Goal: Transaction & Acquisition: Purchase product/service

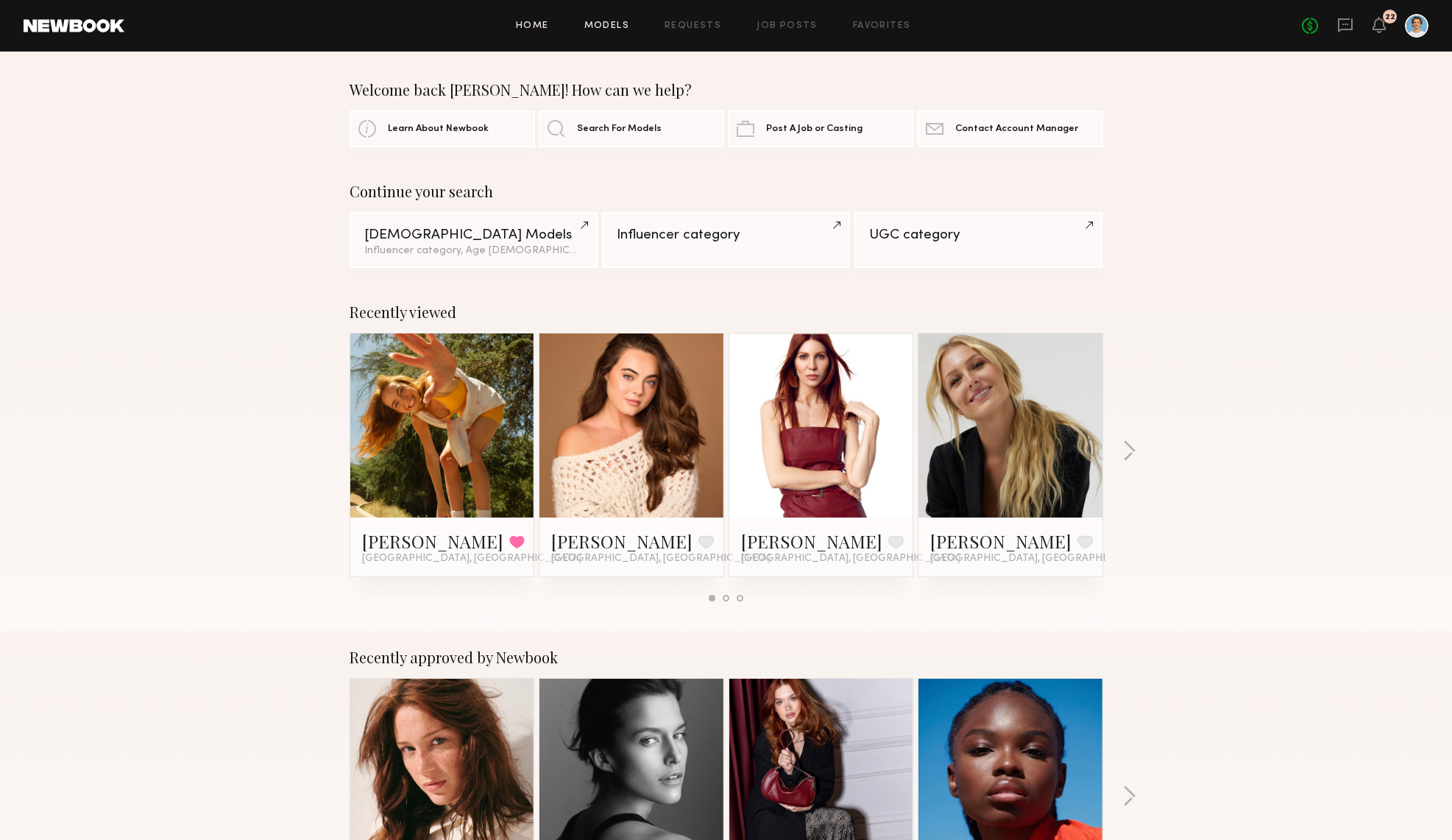
click at [623, 27] on link "Models" at bounding box center [607, 26] width 45 height 10
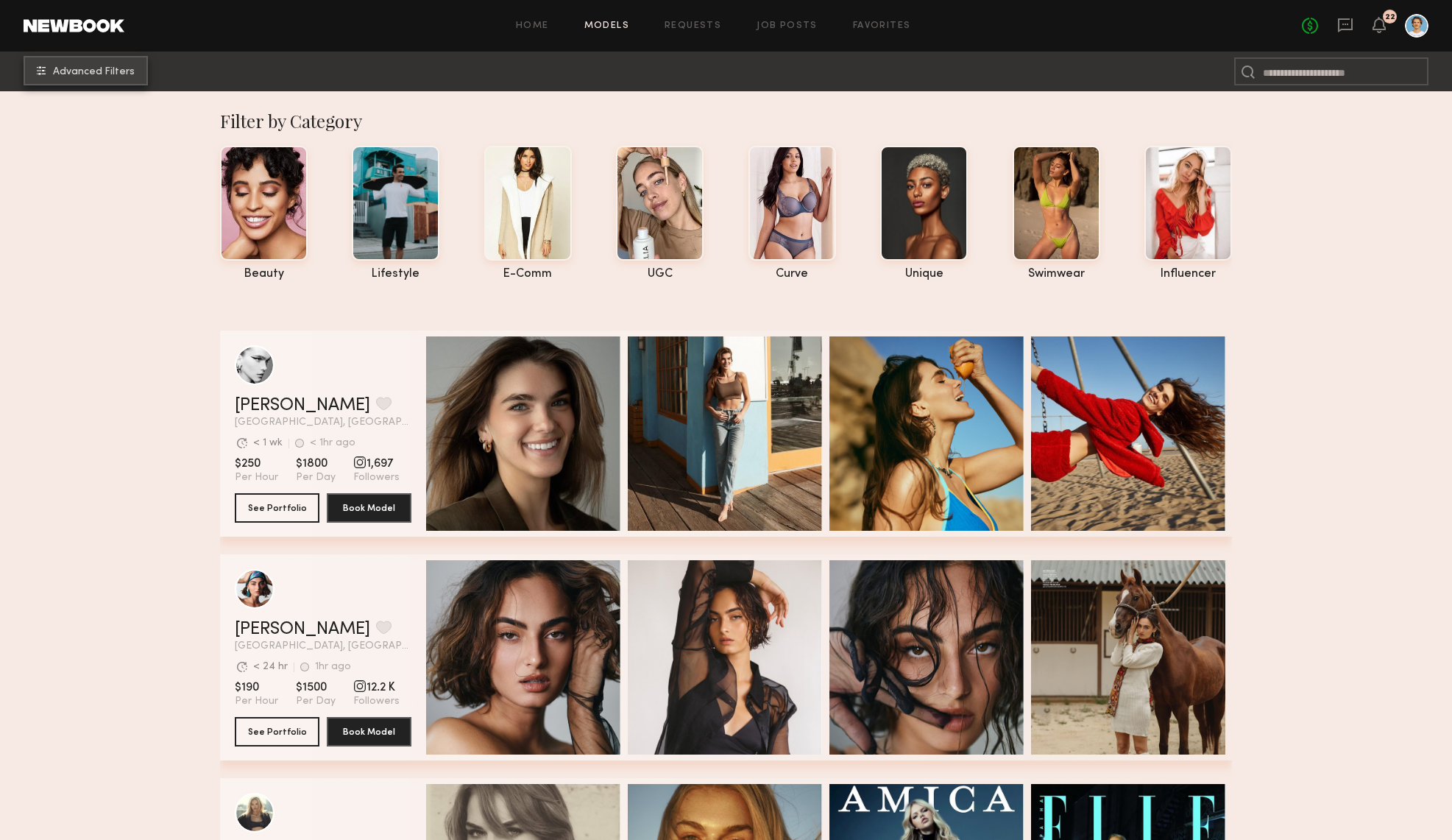
click at [83, 68] on span "Advanced Filters" at bounding box center [94, 73] width 81 height 11
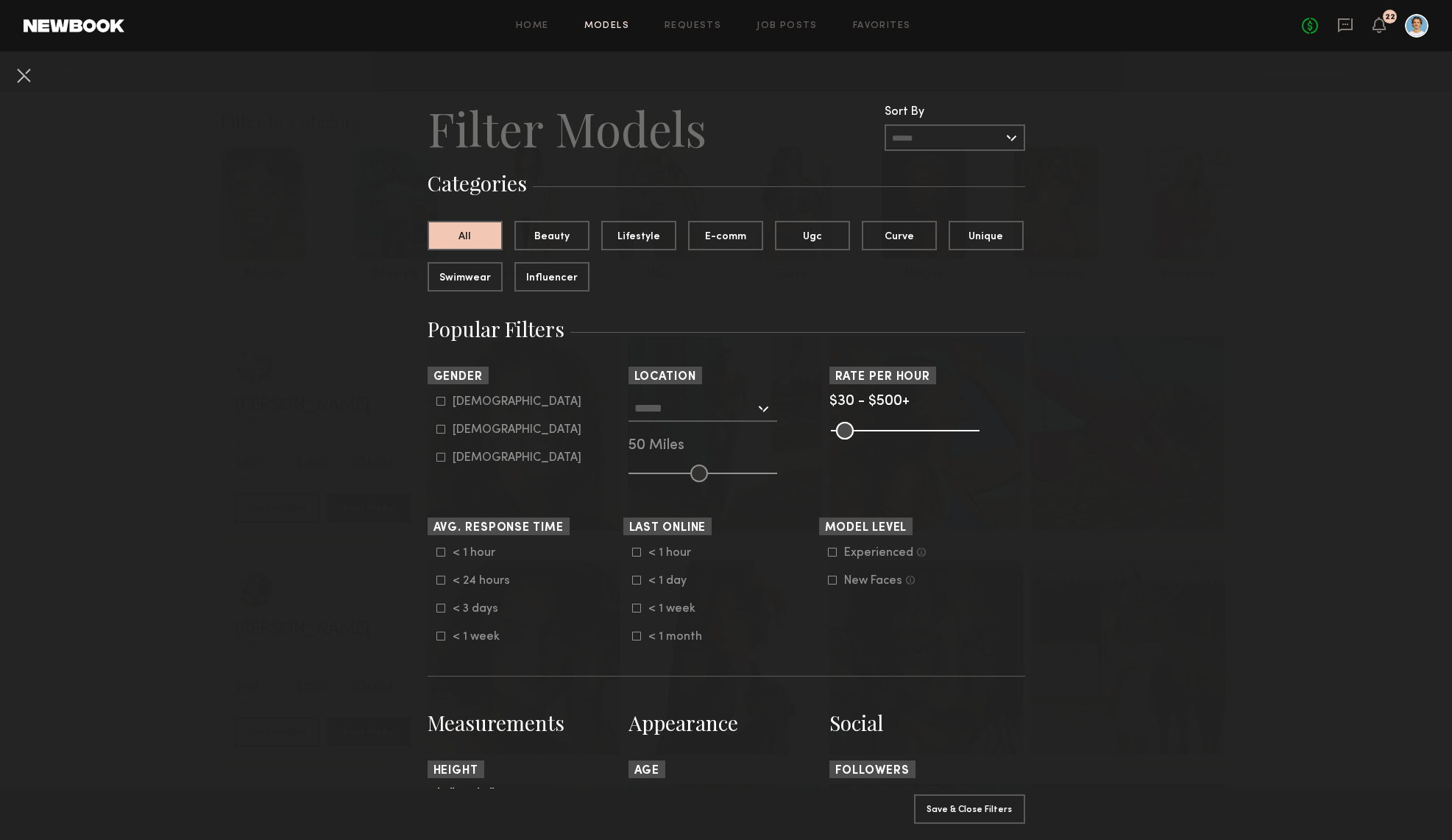
click at [658, 407] on input "text" at bounding box center [695, 408] width 121 height 25
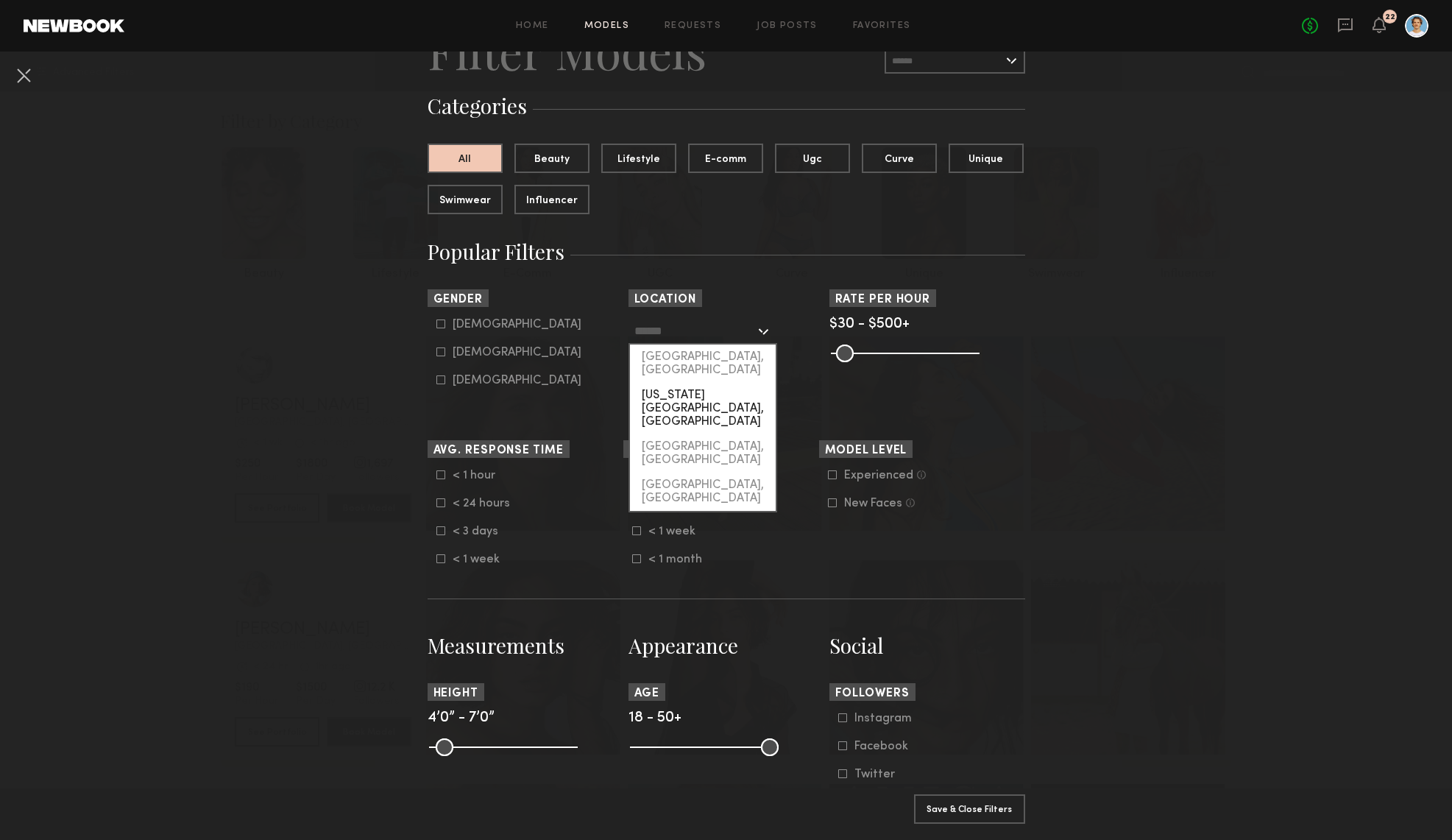
scroll to position [73, 0]
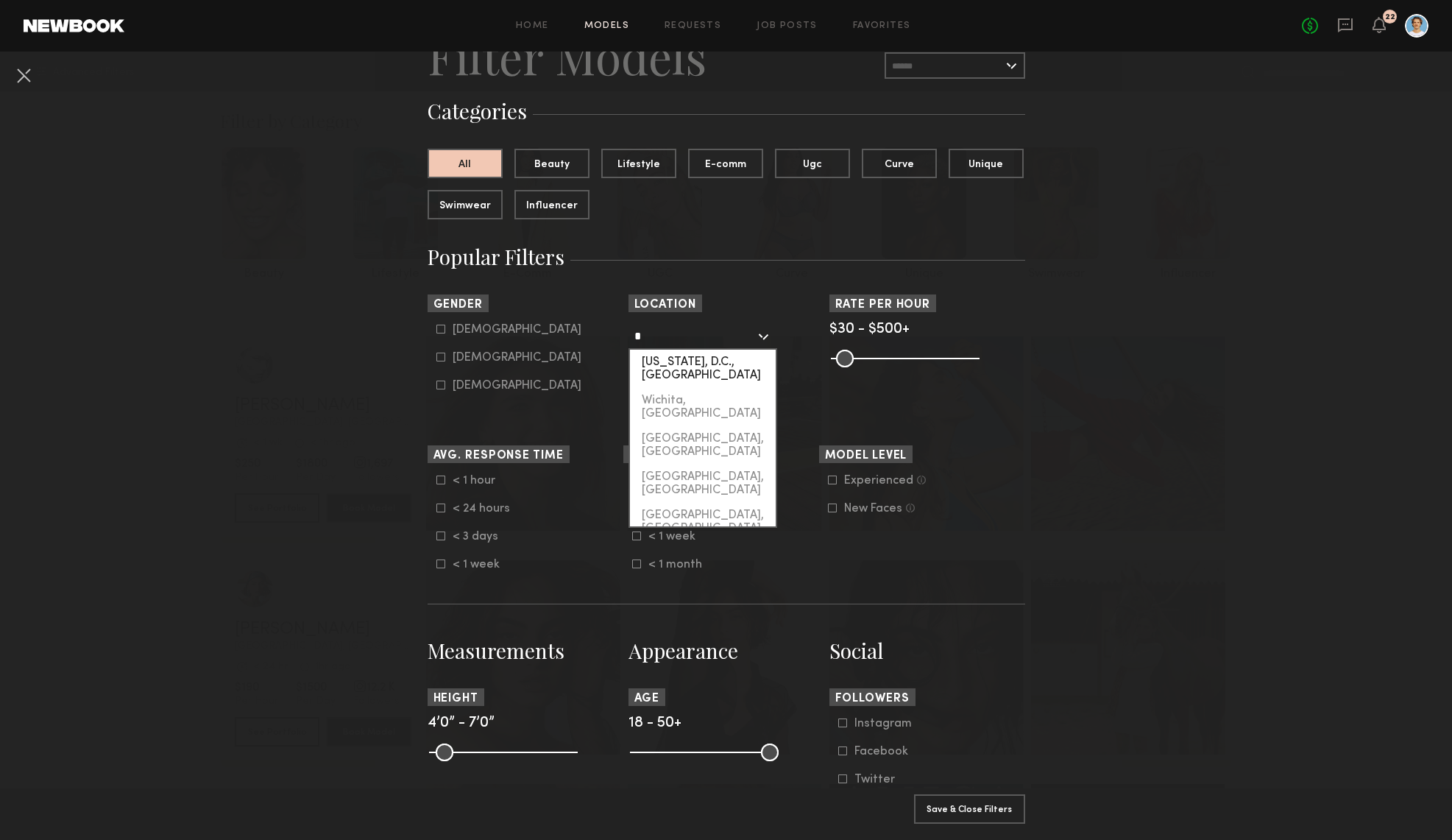
click at [700, 363] on div "Washington, D.C., DC" at bounding box center [703, 368] width 146 height 38
type input "**********"
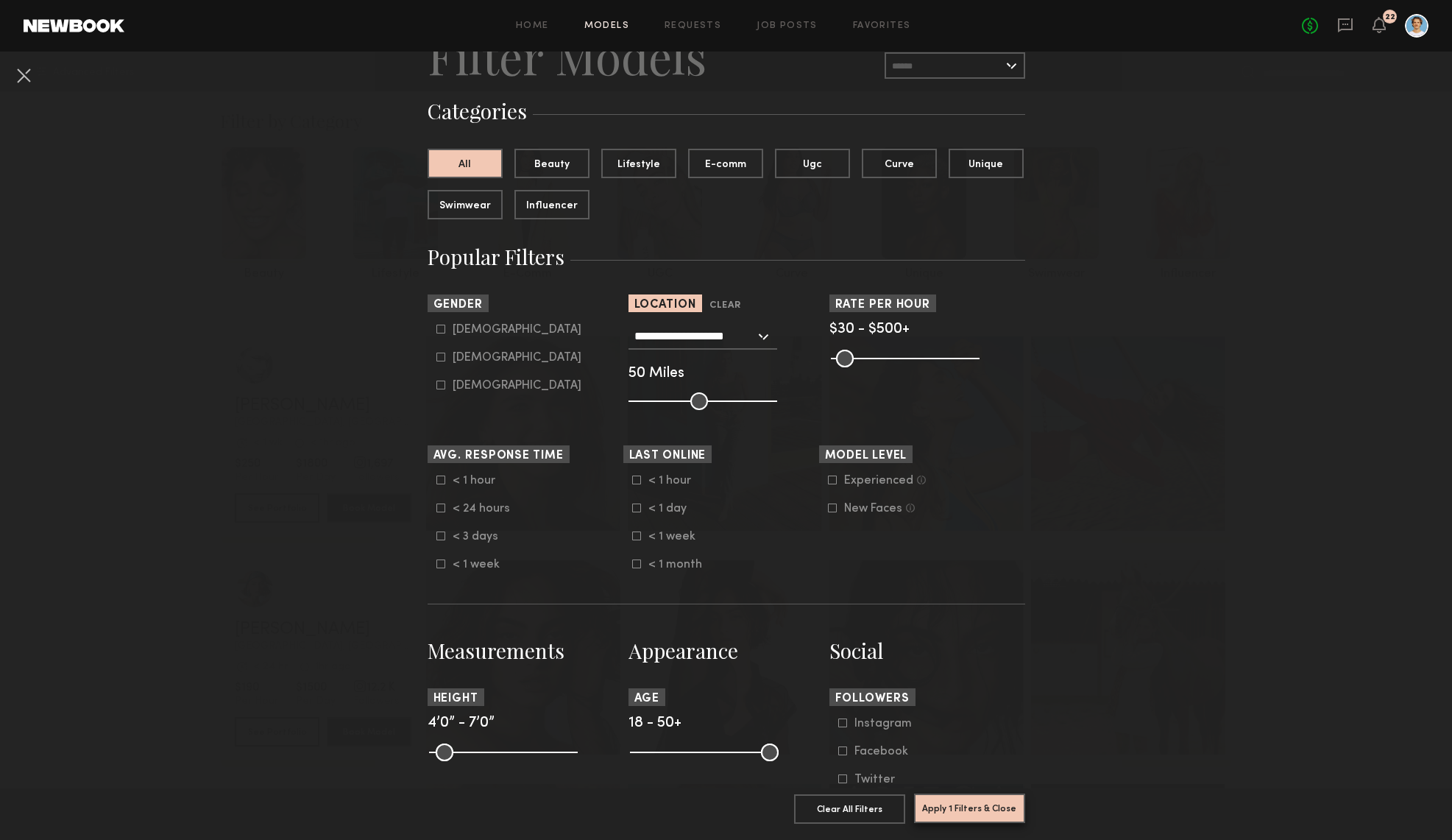
click at [977, 810] on button "Apply 1 Filters & Close" at bounding box center [970, 807] width 111 height 29
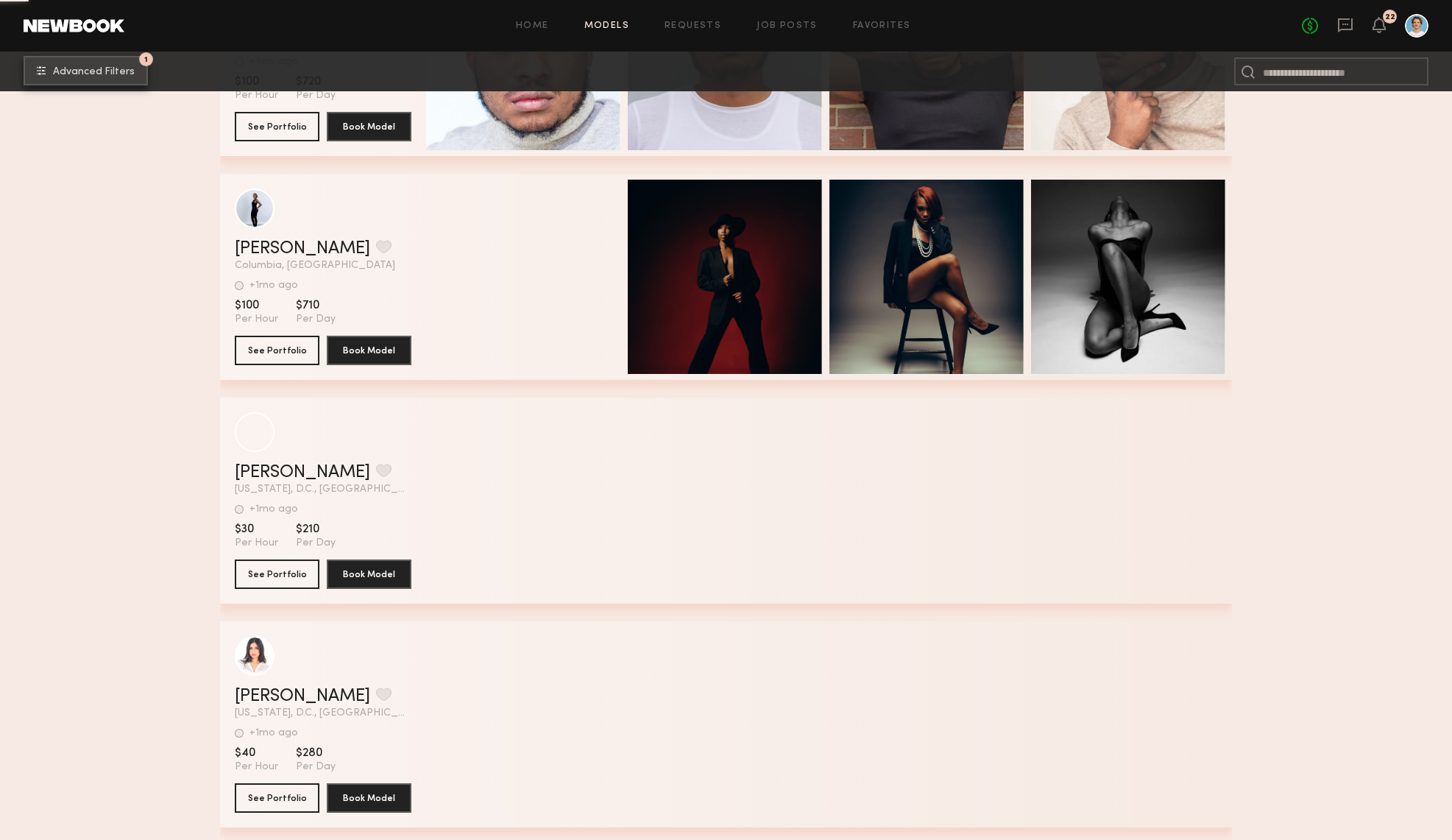
scroll to position [4671, 0]
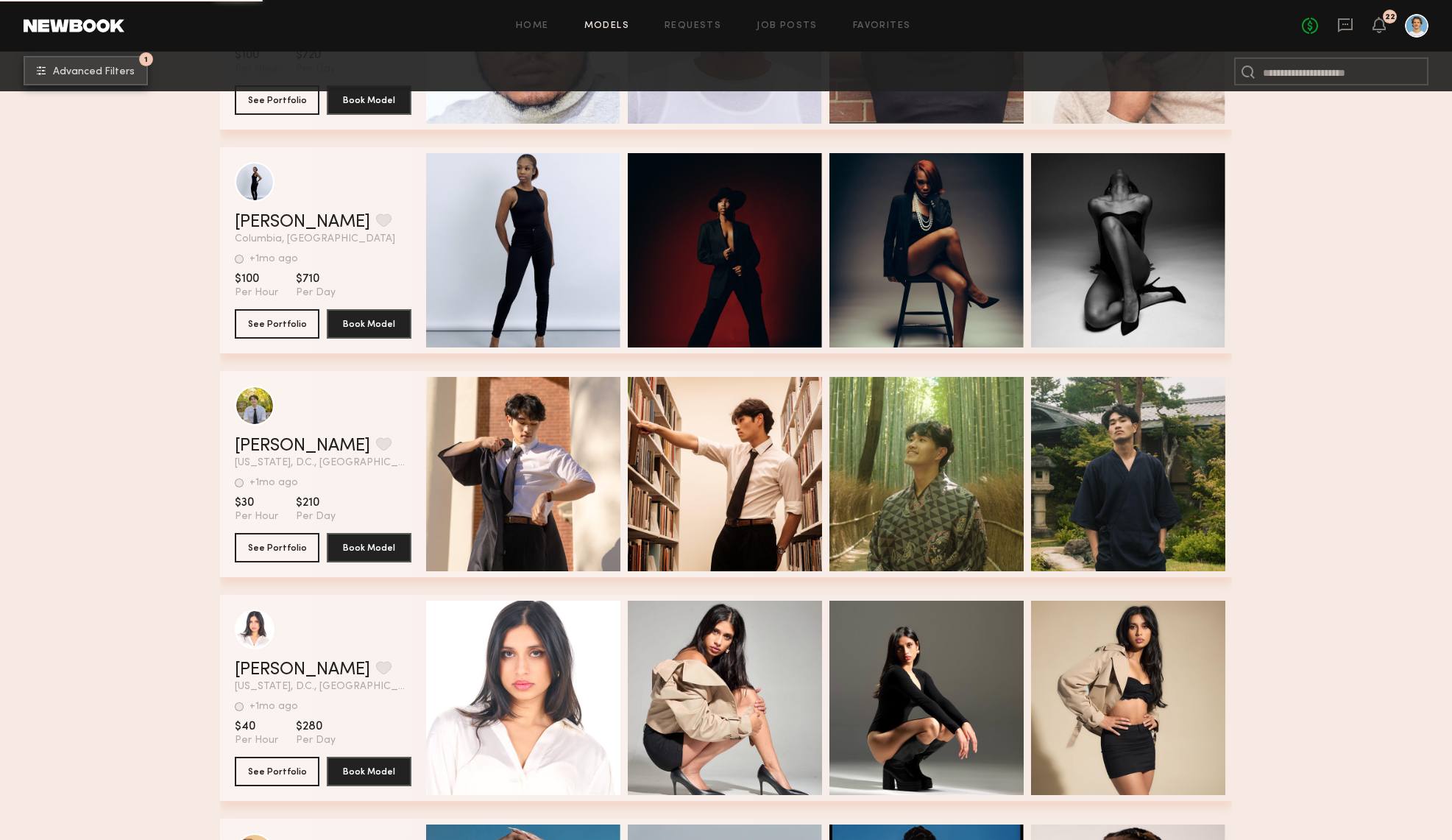
click at [118, 65] on button "1 Advanced Filters" at bounding box center [86, 70] width 125 height 29
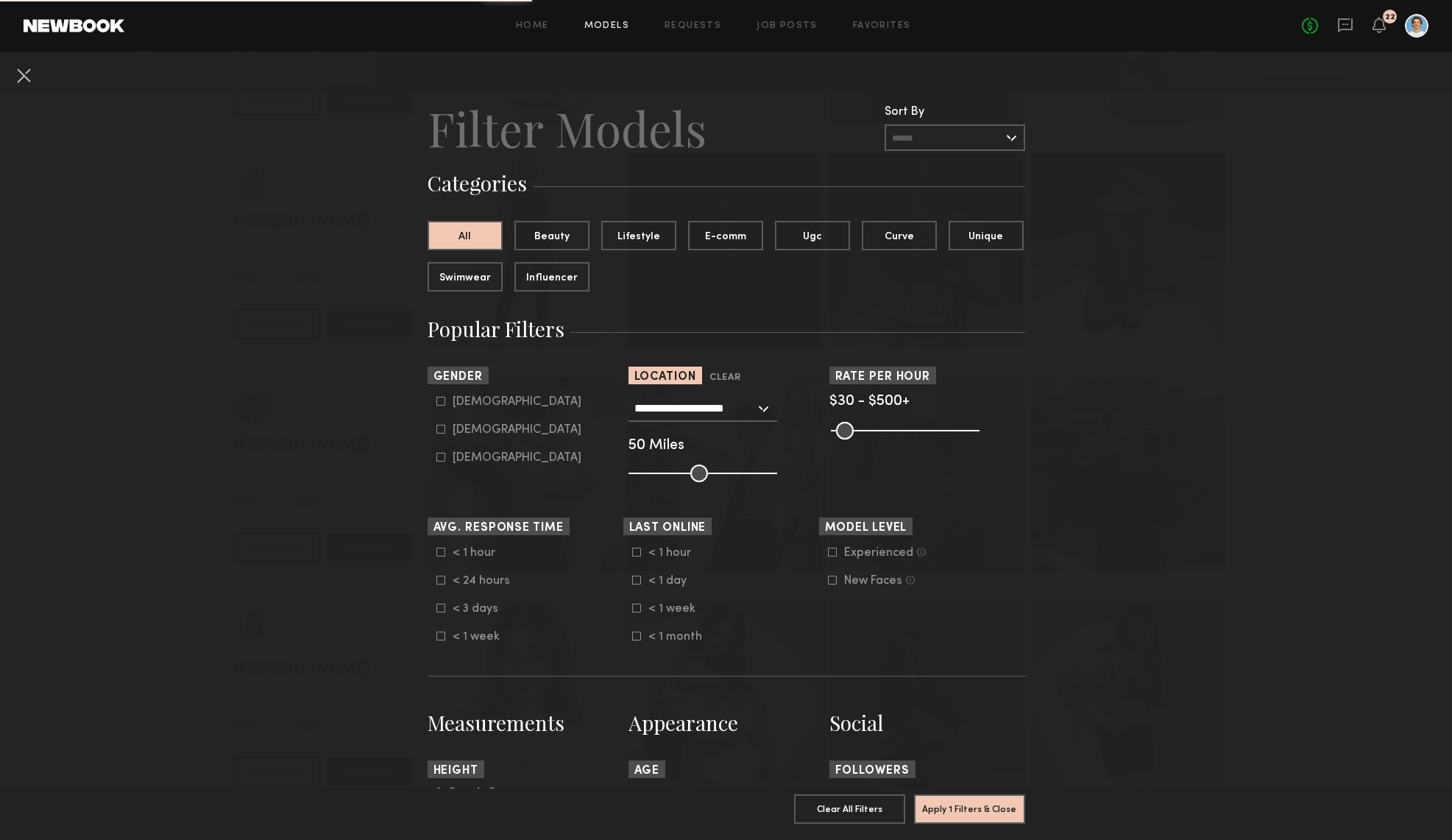
click at [441, 430] on icon at bounding box center [441, 429] width 9 height 9
type input "**"
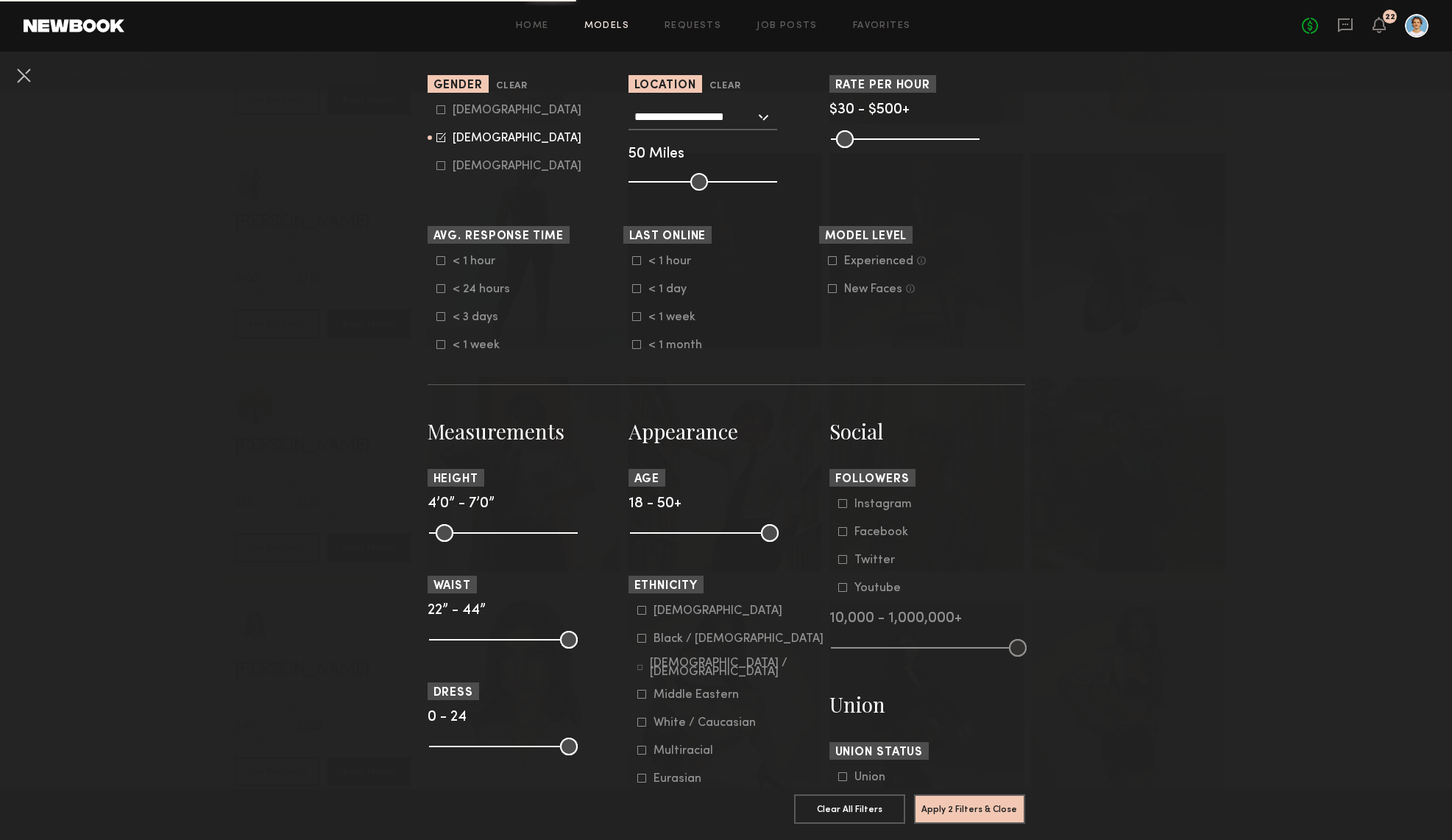
scroll to position [608, 0]
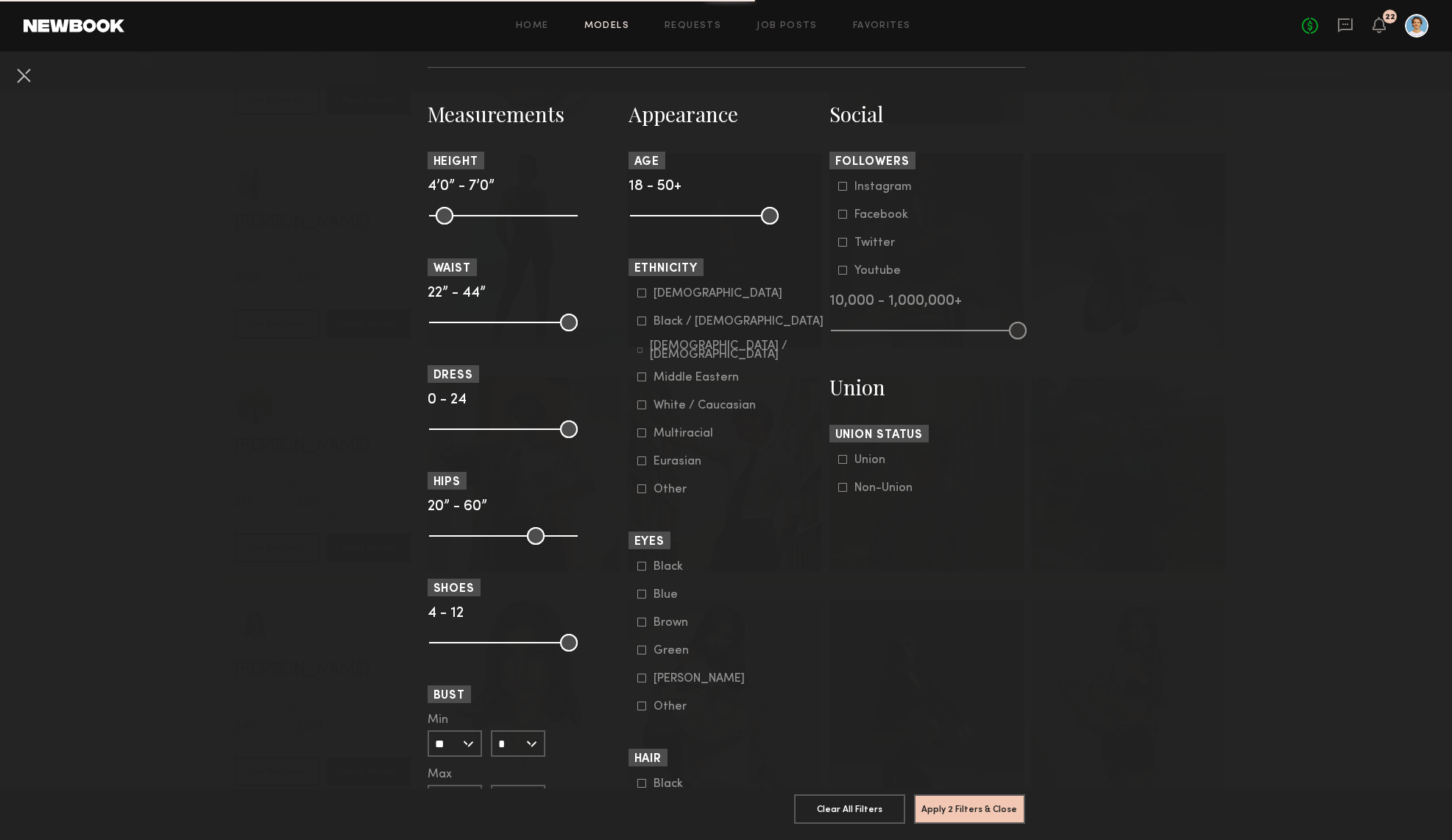
click at [640, 409] on icon at bounding box center [642, 405] width 9 height 9
click at [642, 353] on icon at bounding box center [640, 350] width 6 height 6
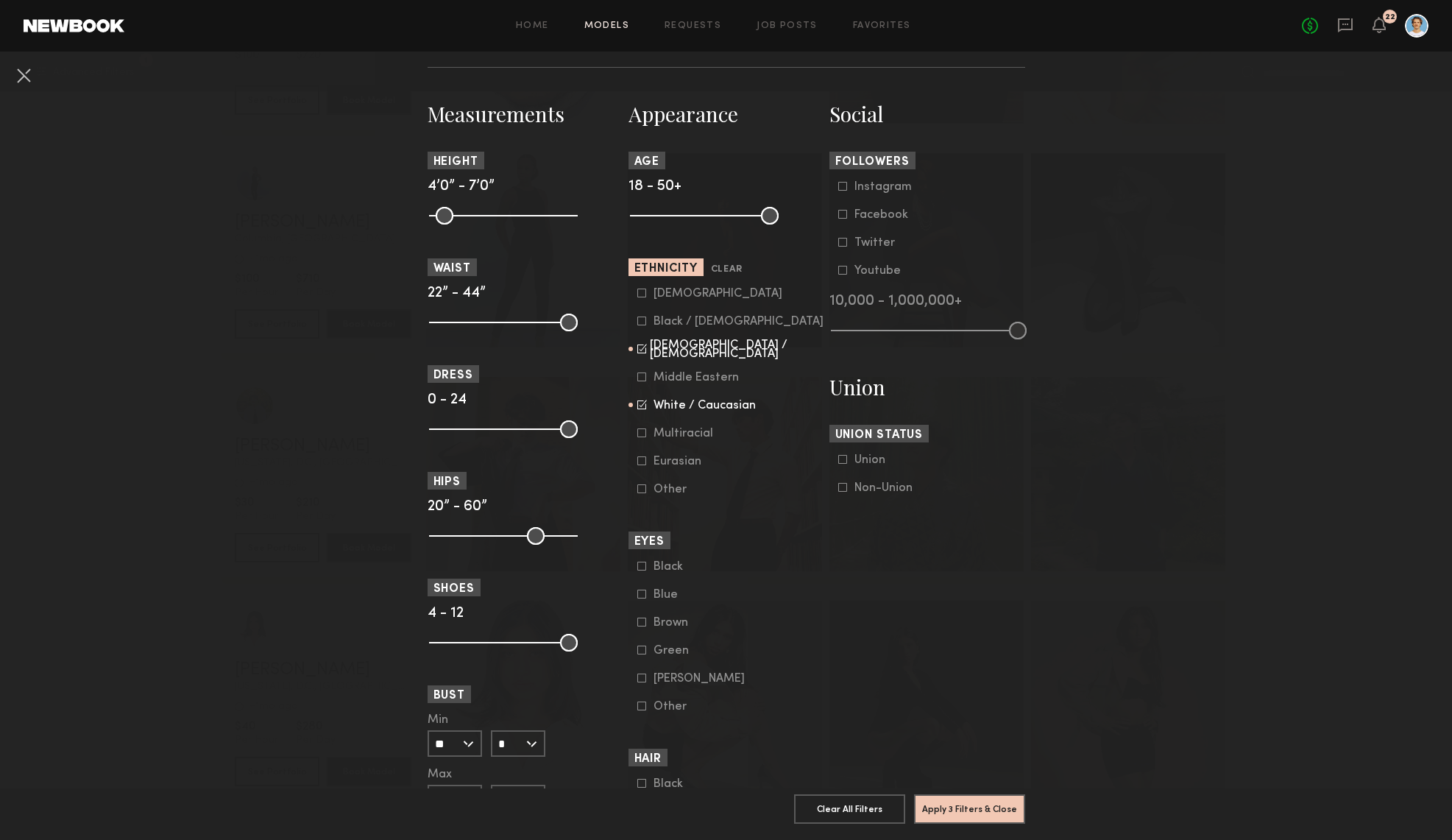
click at [639, 290] on icon at bounding box center [642, 293] width 9 height 9
click at [935, 799] on button "Apply 3 Filters & Close" at bounding box center [970, 807] width 111 height 29
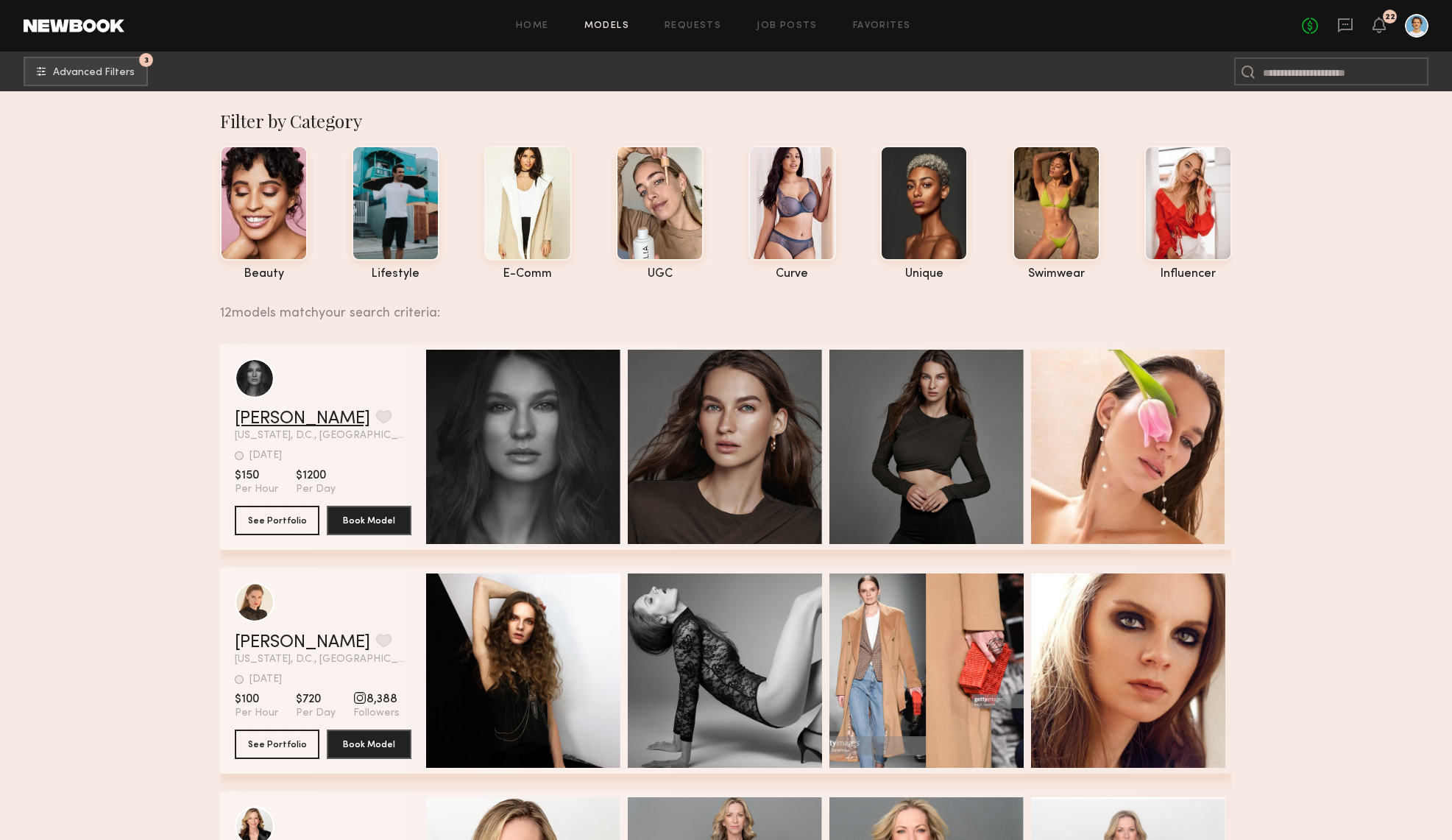
click at [279, 422] on link "Katya G." at bounding box center [302, 419] width 135 height 18
click at [92, 68] on span "Advanced Filters" at bounding box center [94, 73] width 81 height 11
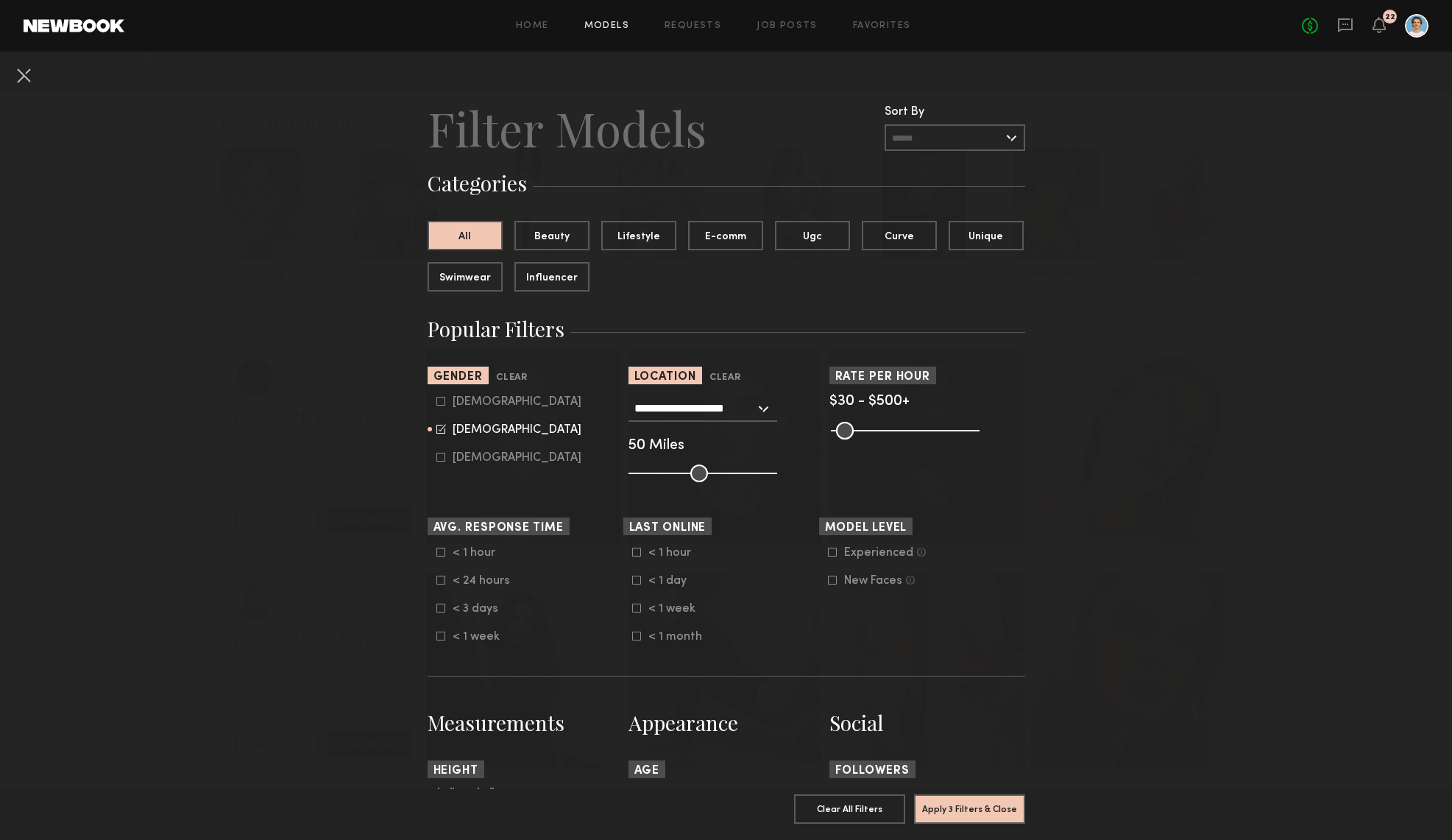
click at [706, 412] on input "**********" at bounding box center [695, 408] width 121 height 25
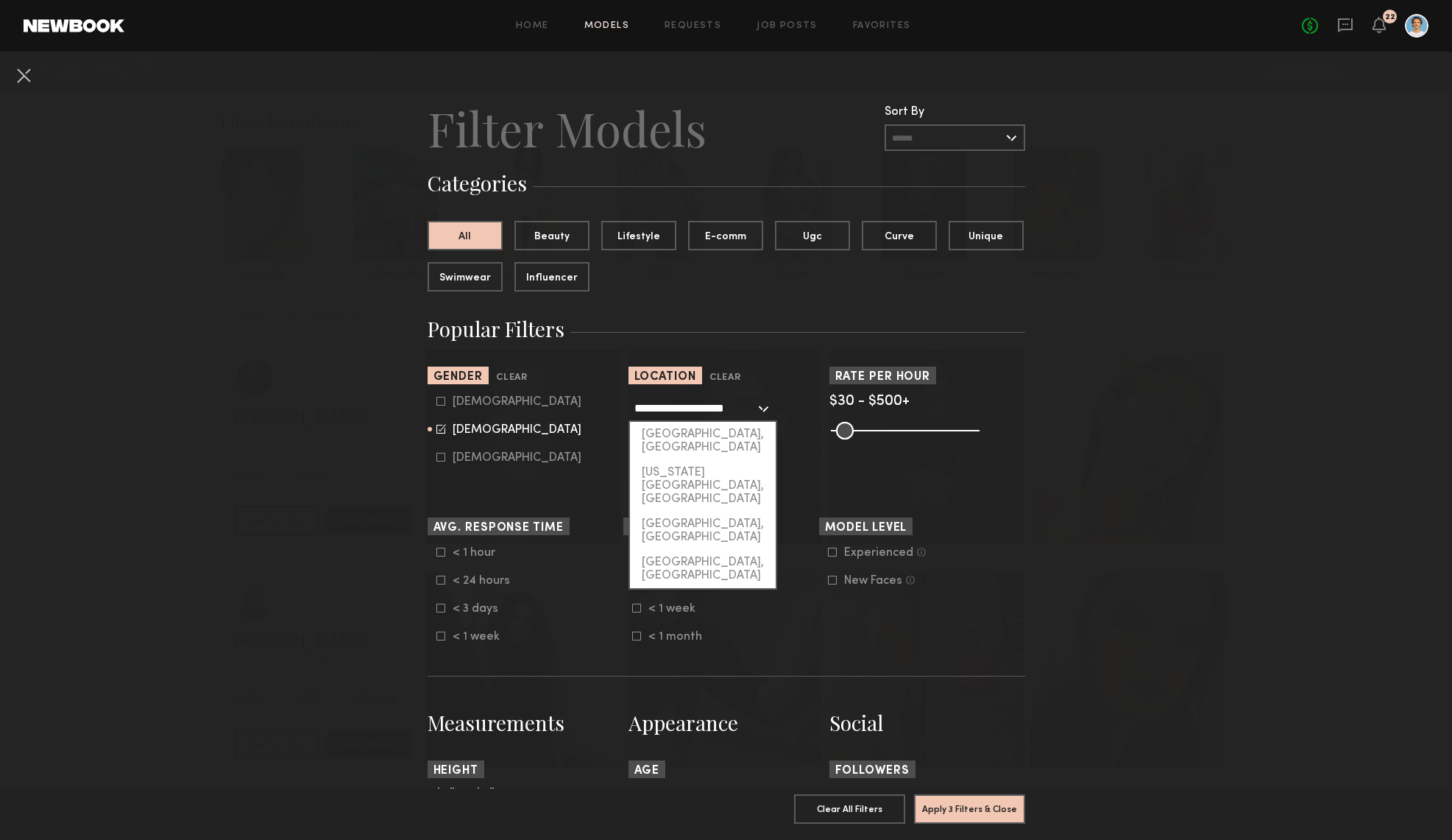
click at [706, 412] on input "**********" at bounding box center [695, 408] width 121 height 25
click at [723, 460] on div "Bethesda, MD" at bounding box center [703, 478] width 146 height 38
type input "**********"
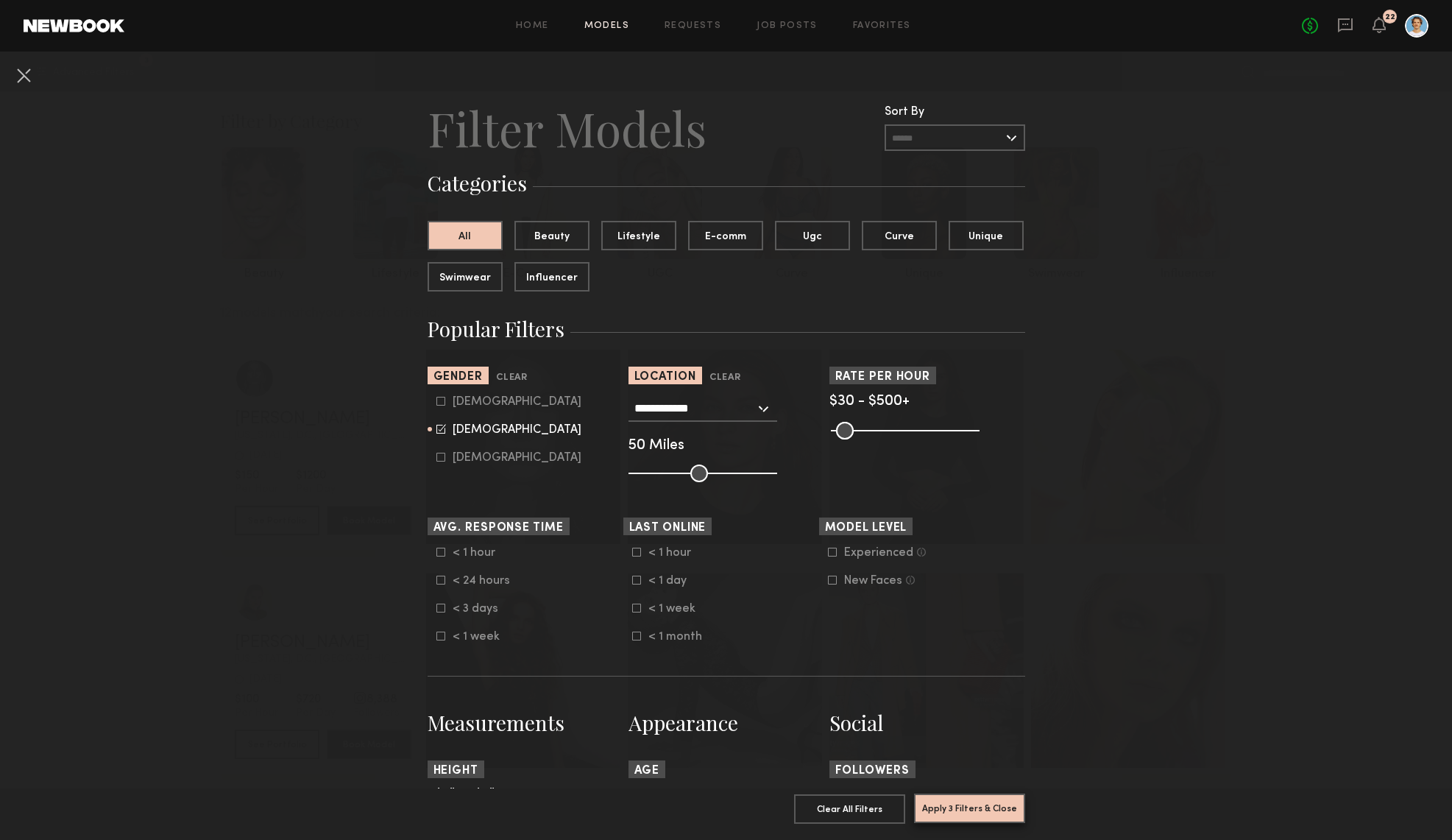
click at [956, 812] on button "Apply 3 Filters & Close" at bounding box center [970, 807] width 111 height 29
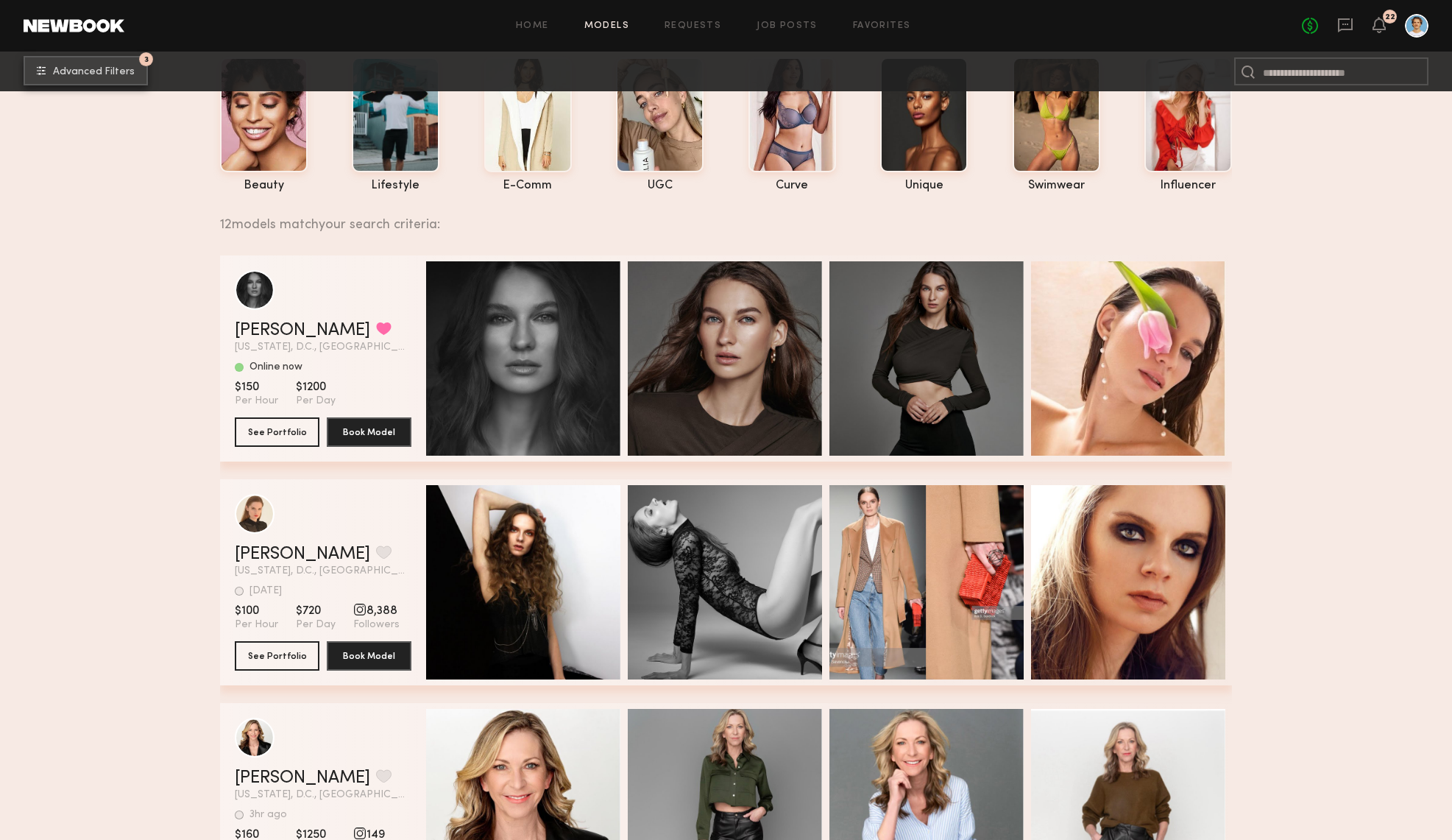
scroll to position [160, 0]
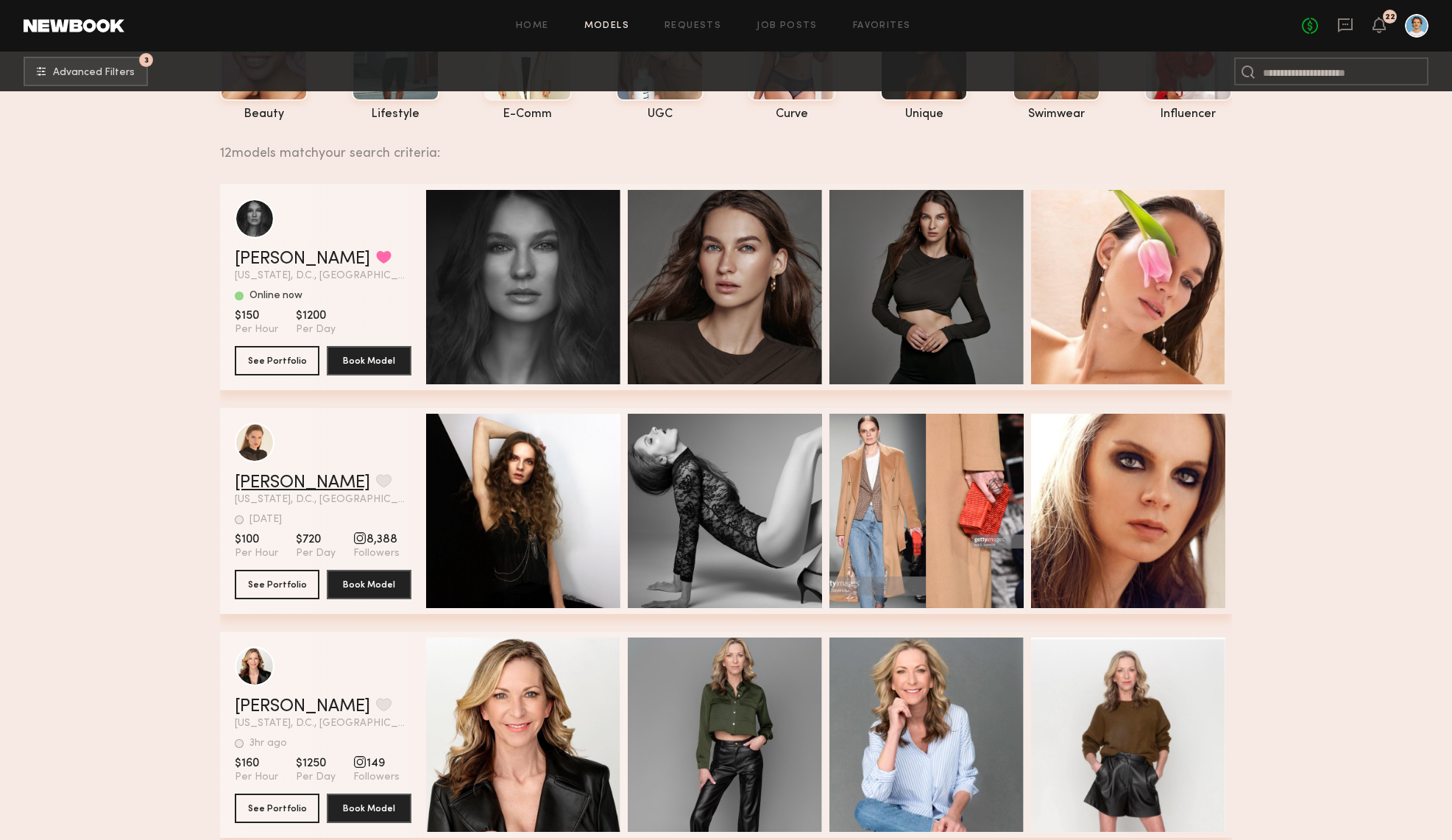
click at [265, 486] on link "Alina B." at bounding box center [302, 483] width 135 height 18
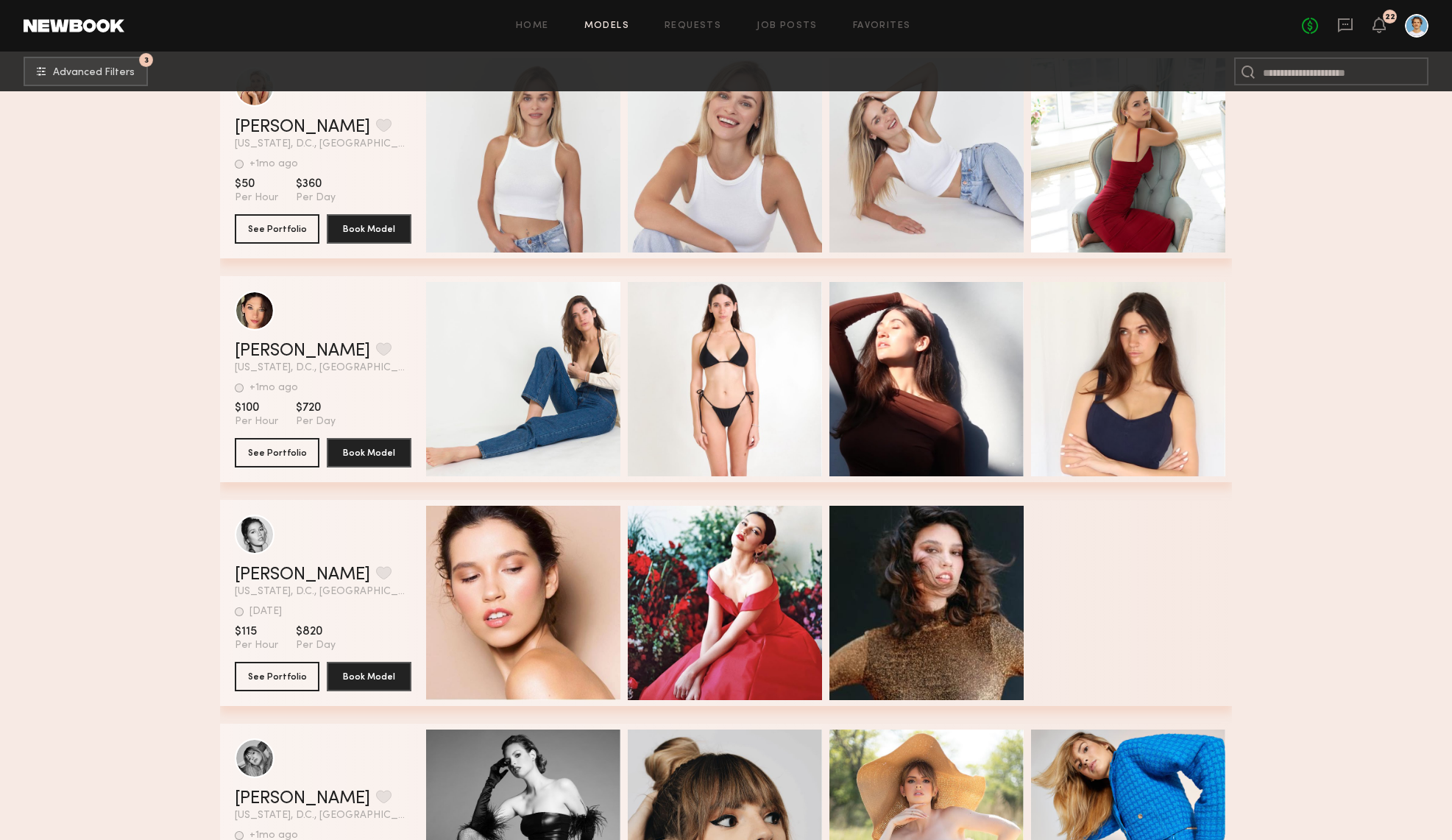
scroll to position [1859, 0]
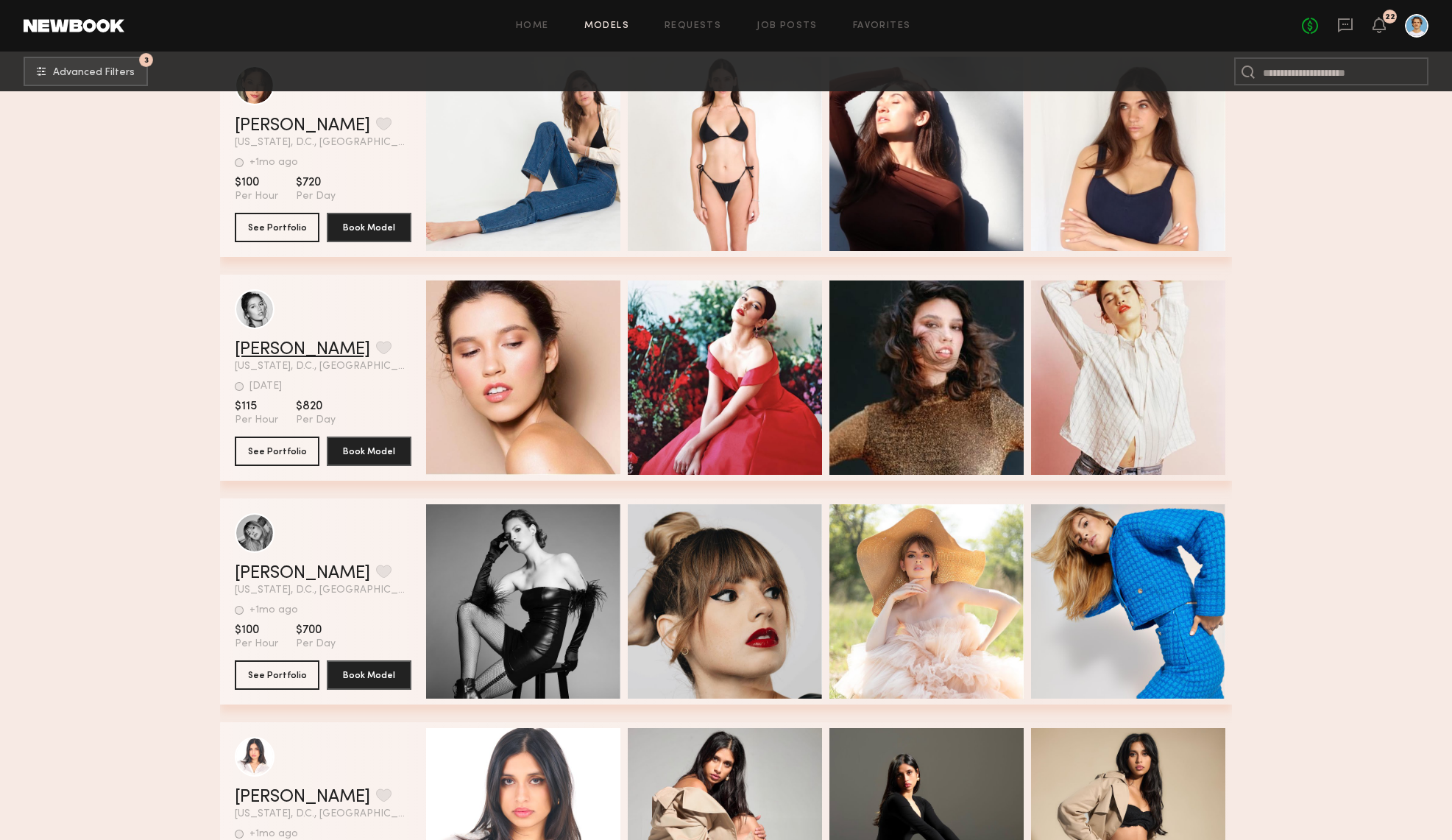
click at [276, 354] on link "Leanne L." at bounding box center [302, 349] width 135 height 18
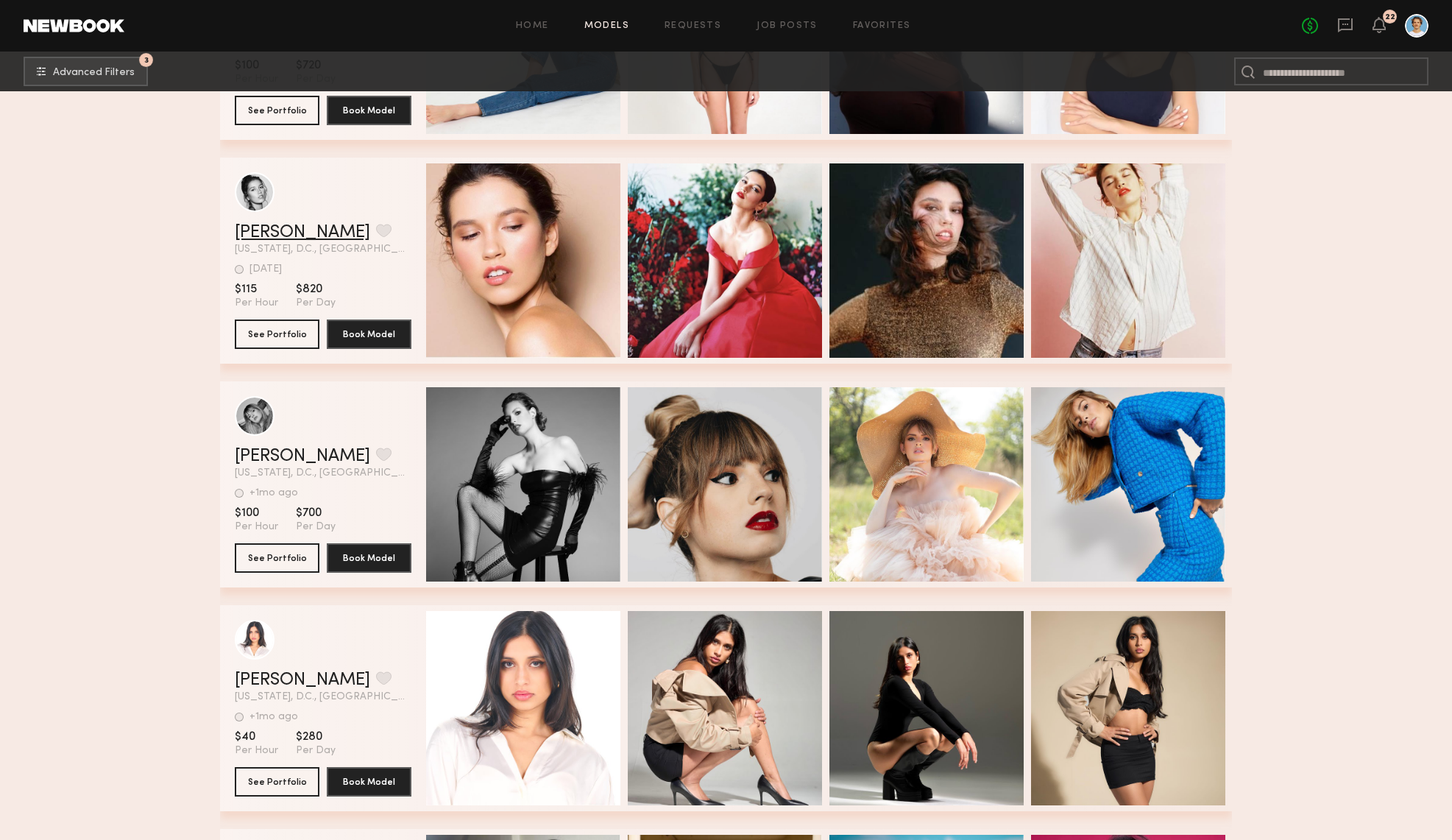
scroll to position [2157, 0]
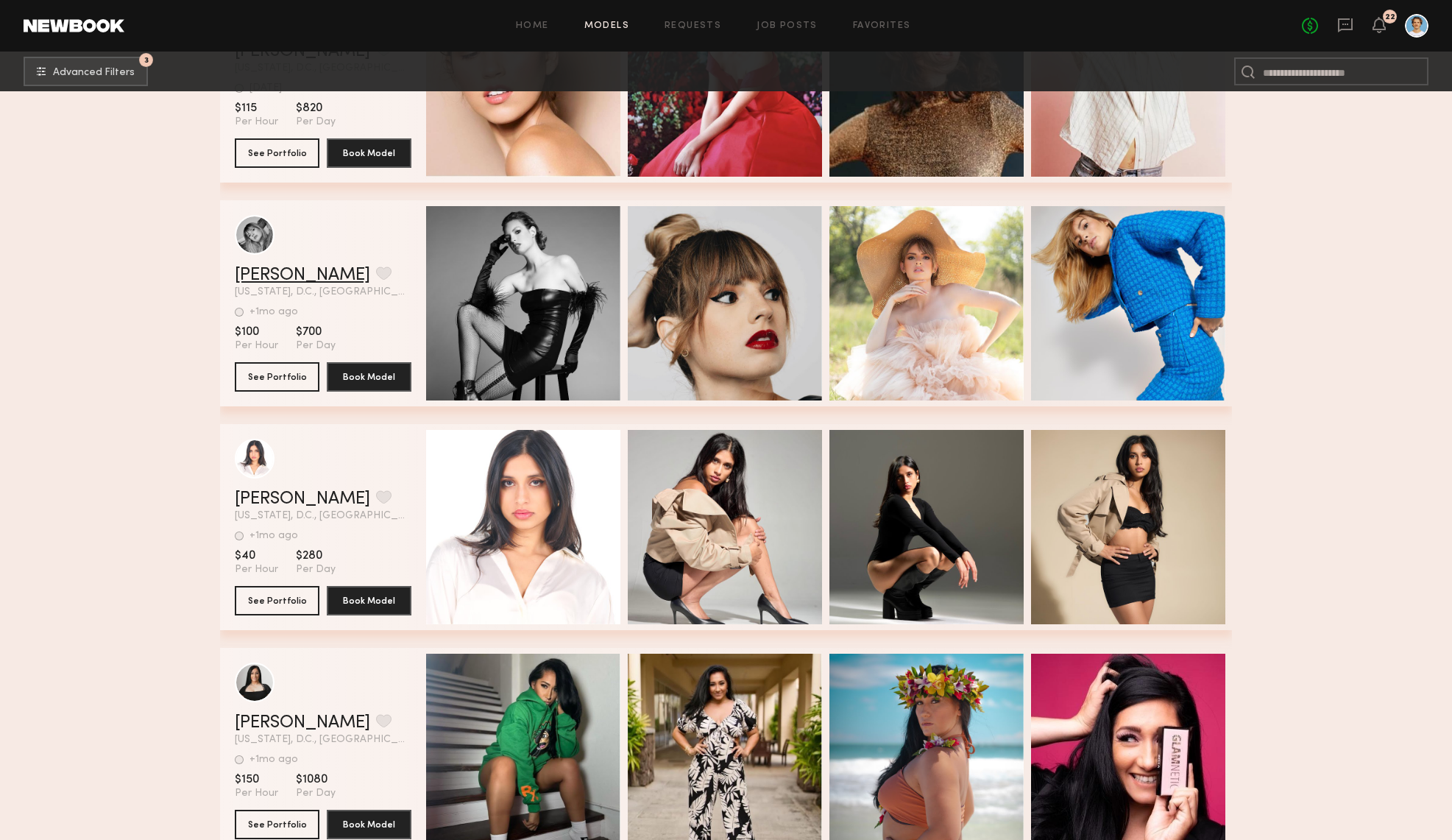
click at [271, 274] on link "[PERSON_NAME]" at bounding box center [302, 275] width 135 height 18
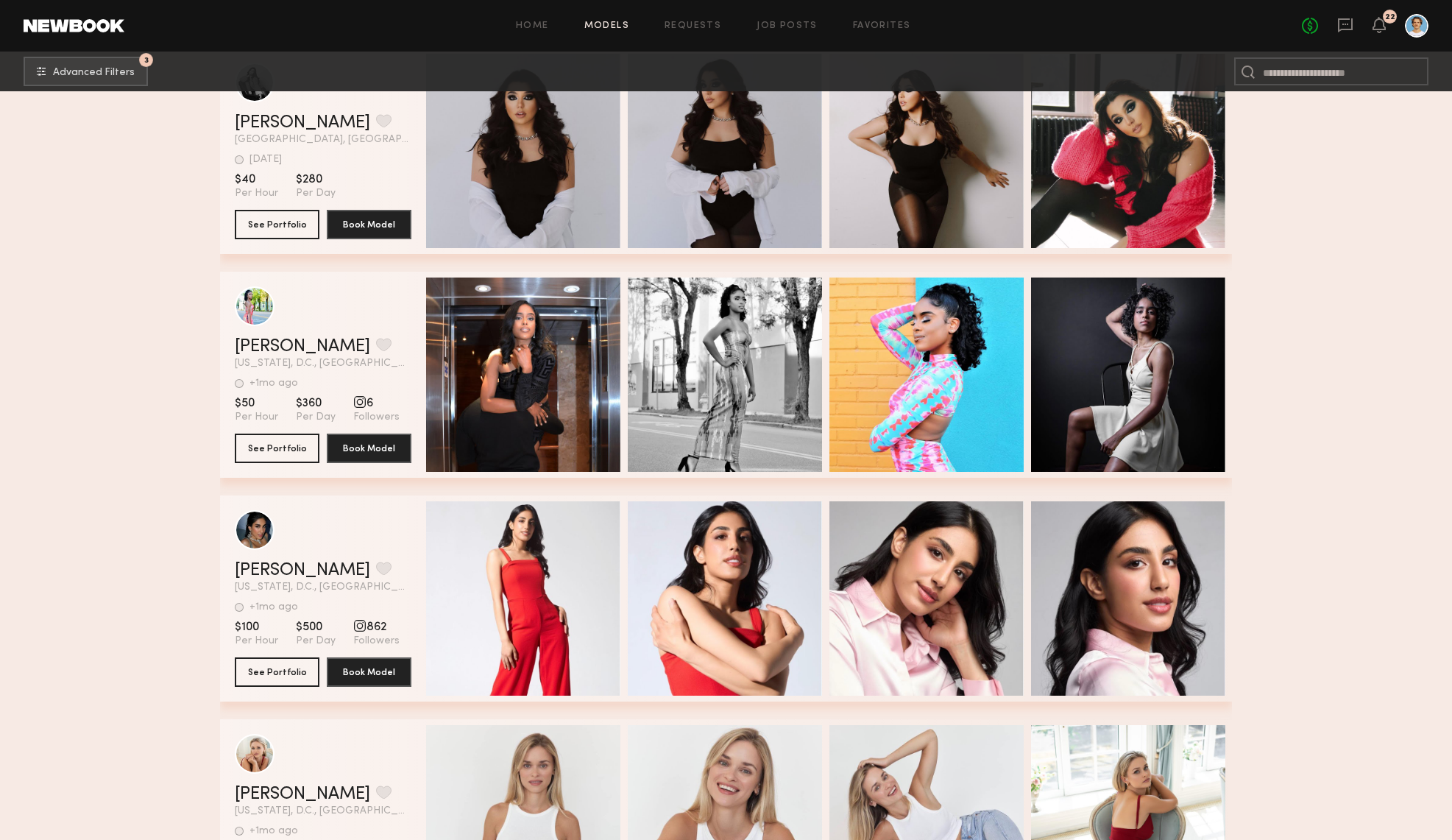
scroll to position [959, 0]
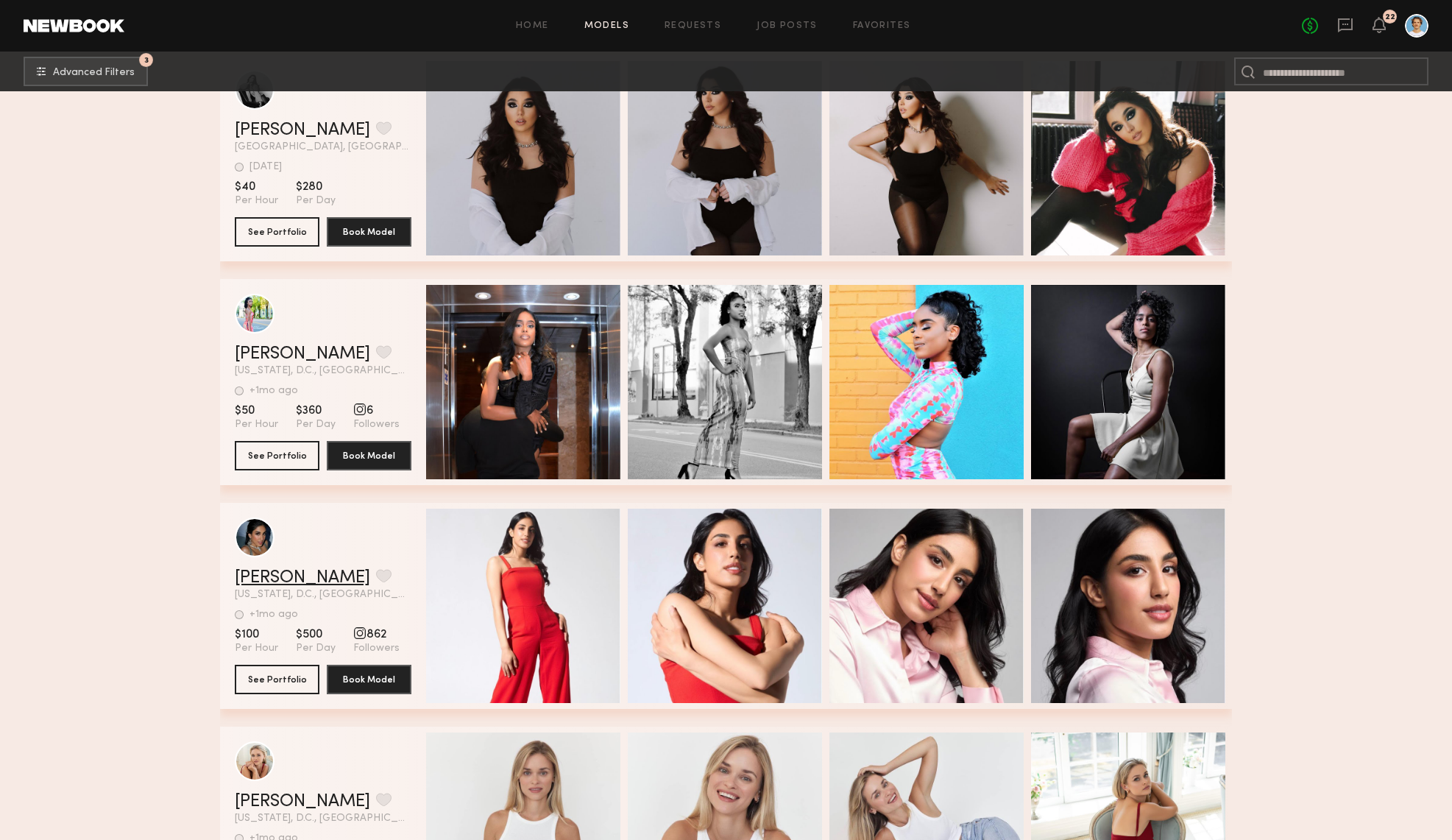
click at [259, 573] on link "Sarah N." at bounding box center [302, 577] width 135 height 18
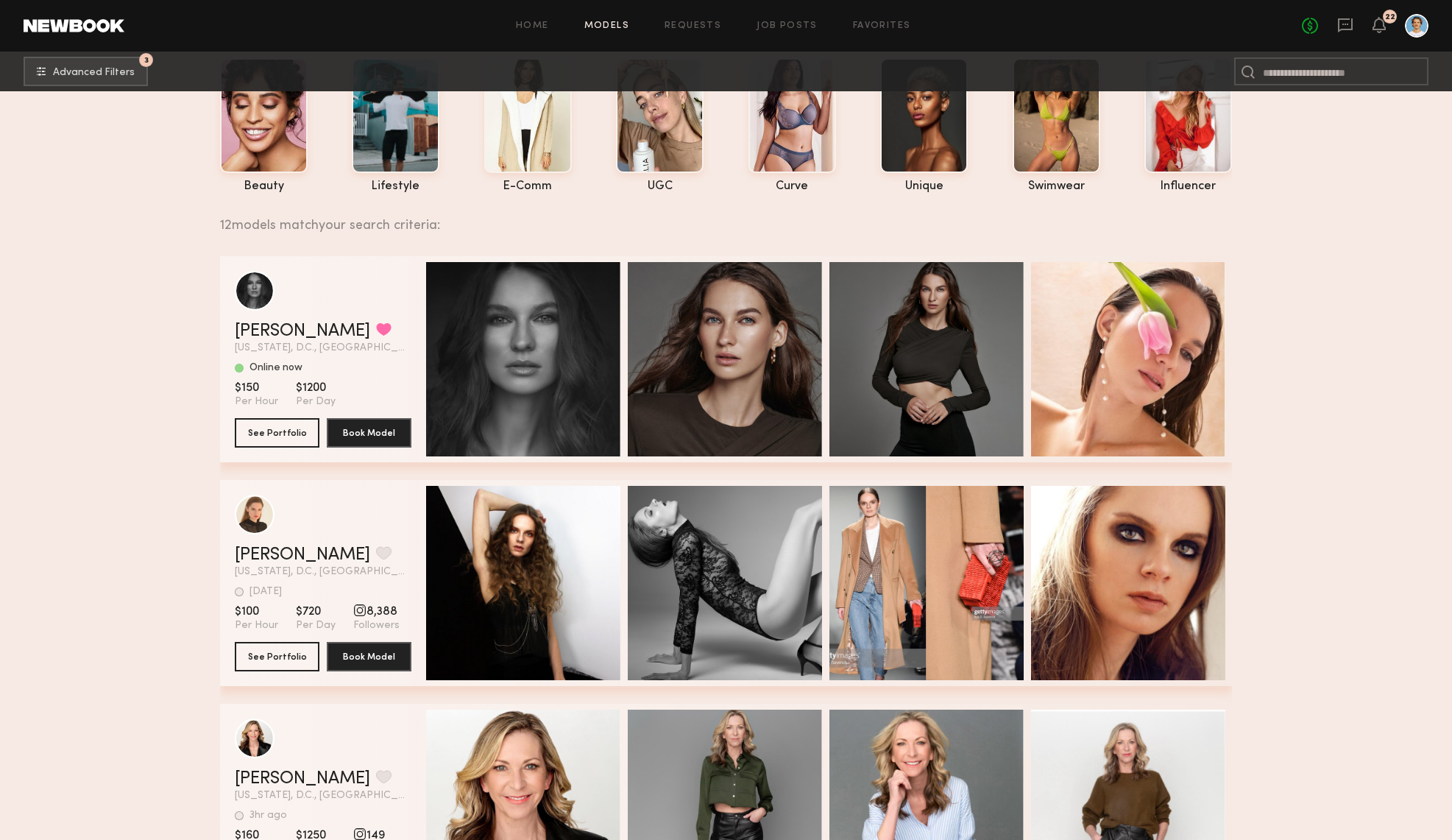
scroll to position [0, 0]
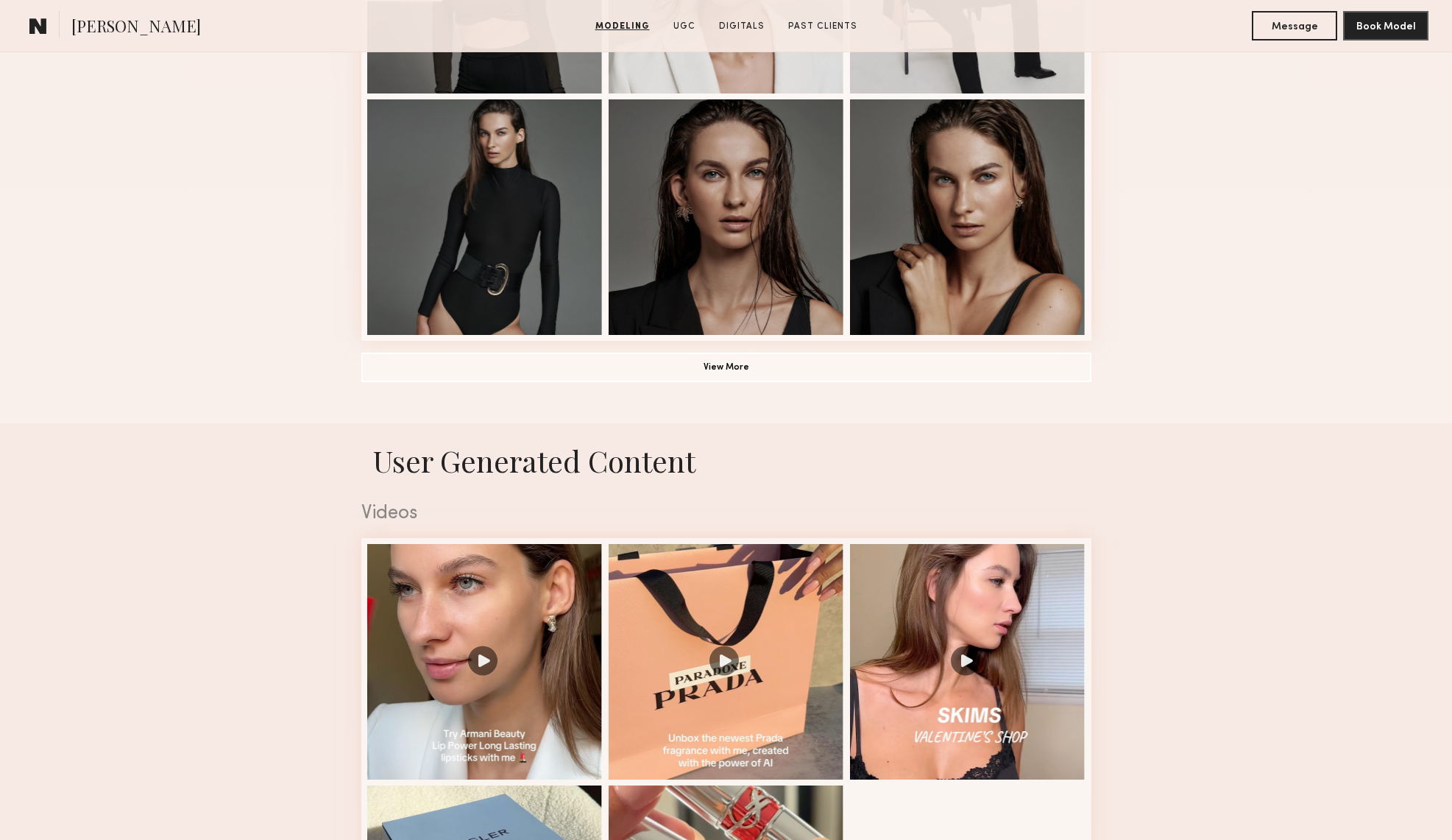
scroll to position [1158, 0]
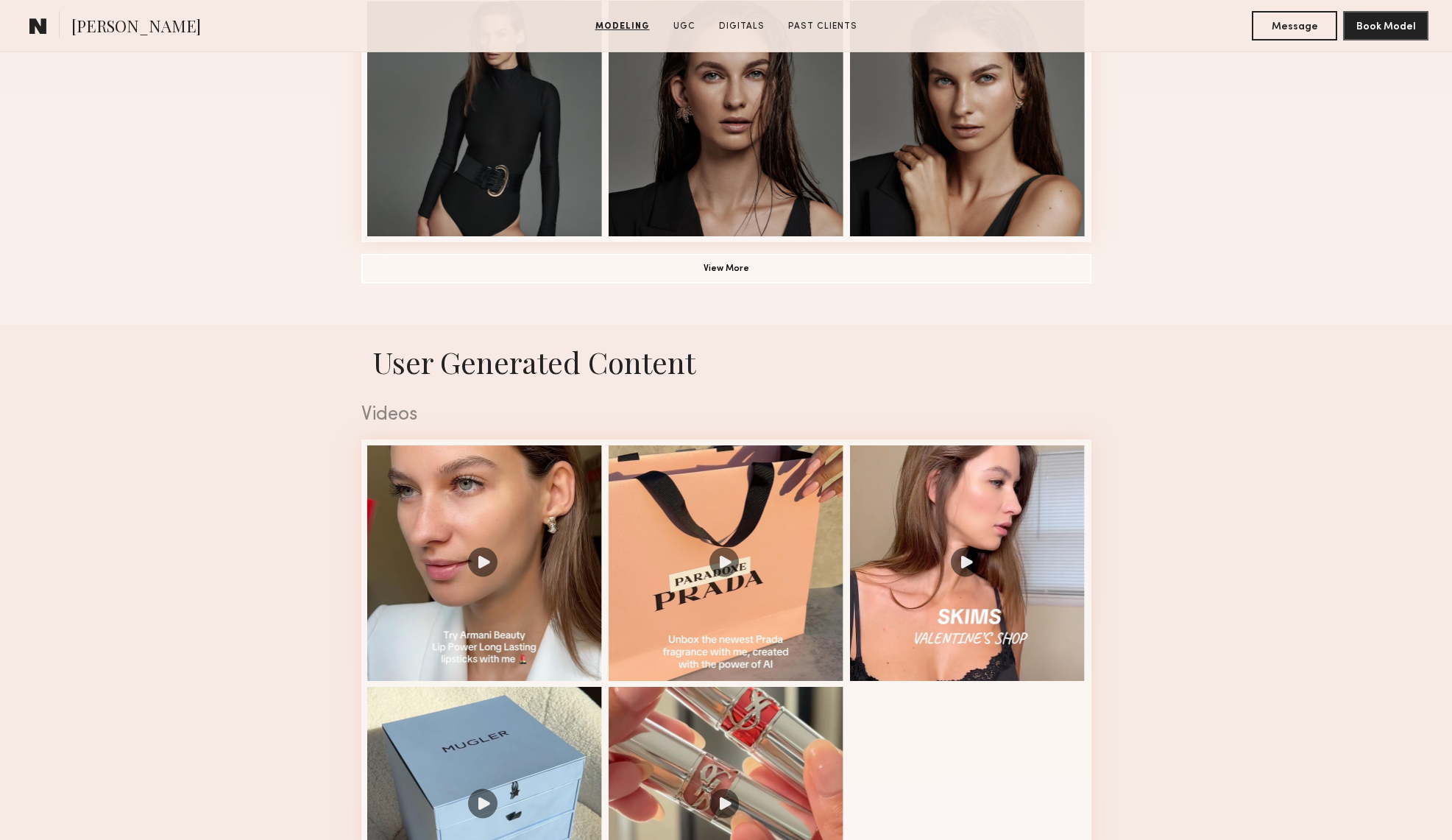
click at [493, 517] on div at bounding box center [485, 563] width 235 height 235
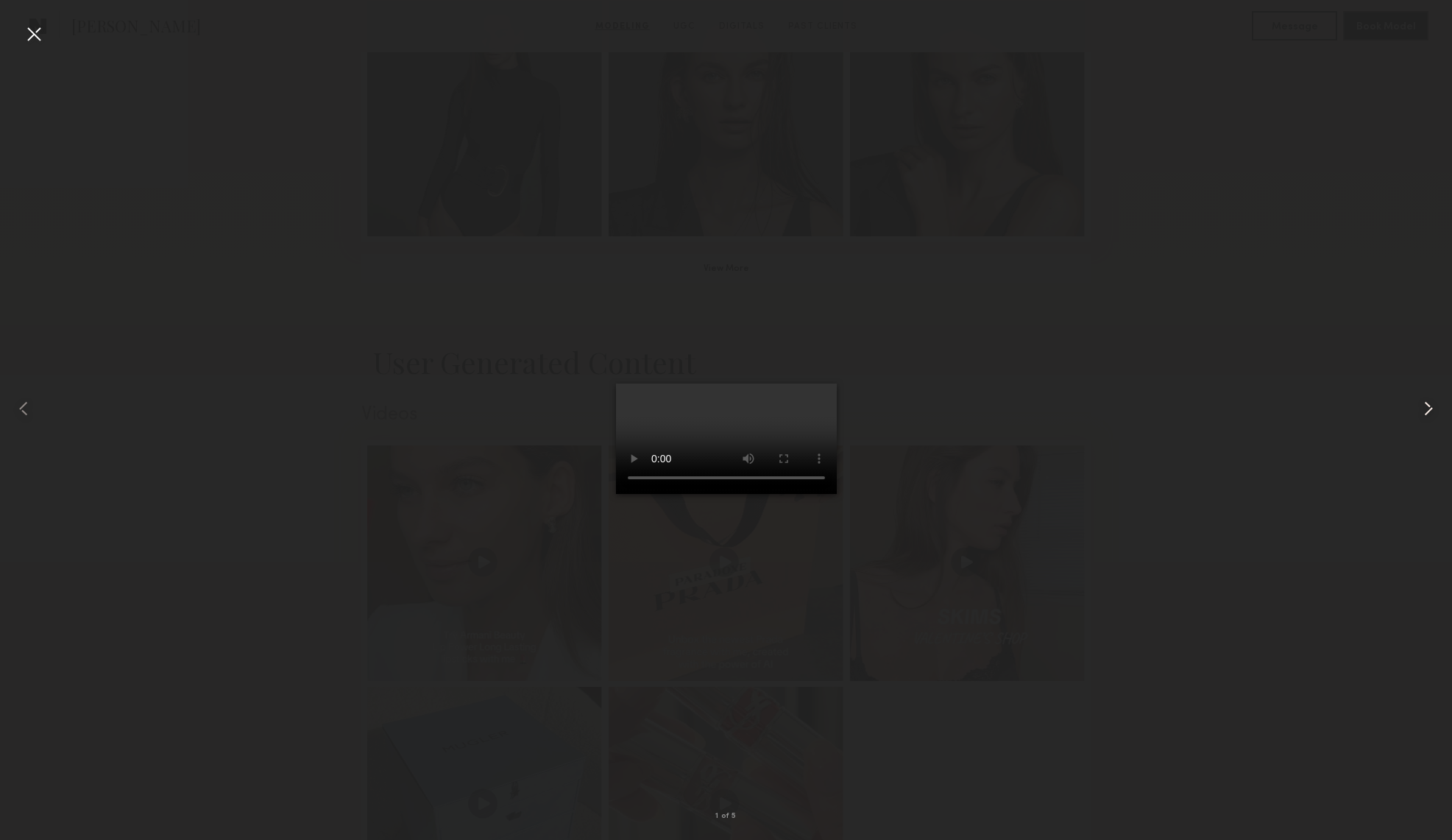
click at [1435, 401] on common-icon at bounding box center [1428, 409] width 24 height 24
click at [1433, 403] on common-icon at bounding box center [1428, 409] width 24 height 24
click at [1429, 406] on common-icon at bounding box center [1428, 409] width 24 height 24
click at [1430, 410] on common-icon at bounding box center [1428, 409] width 24 height 24
click at [1430, 409] on common-icon at bounding box center [1428, 409] width 24 height 24
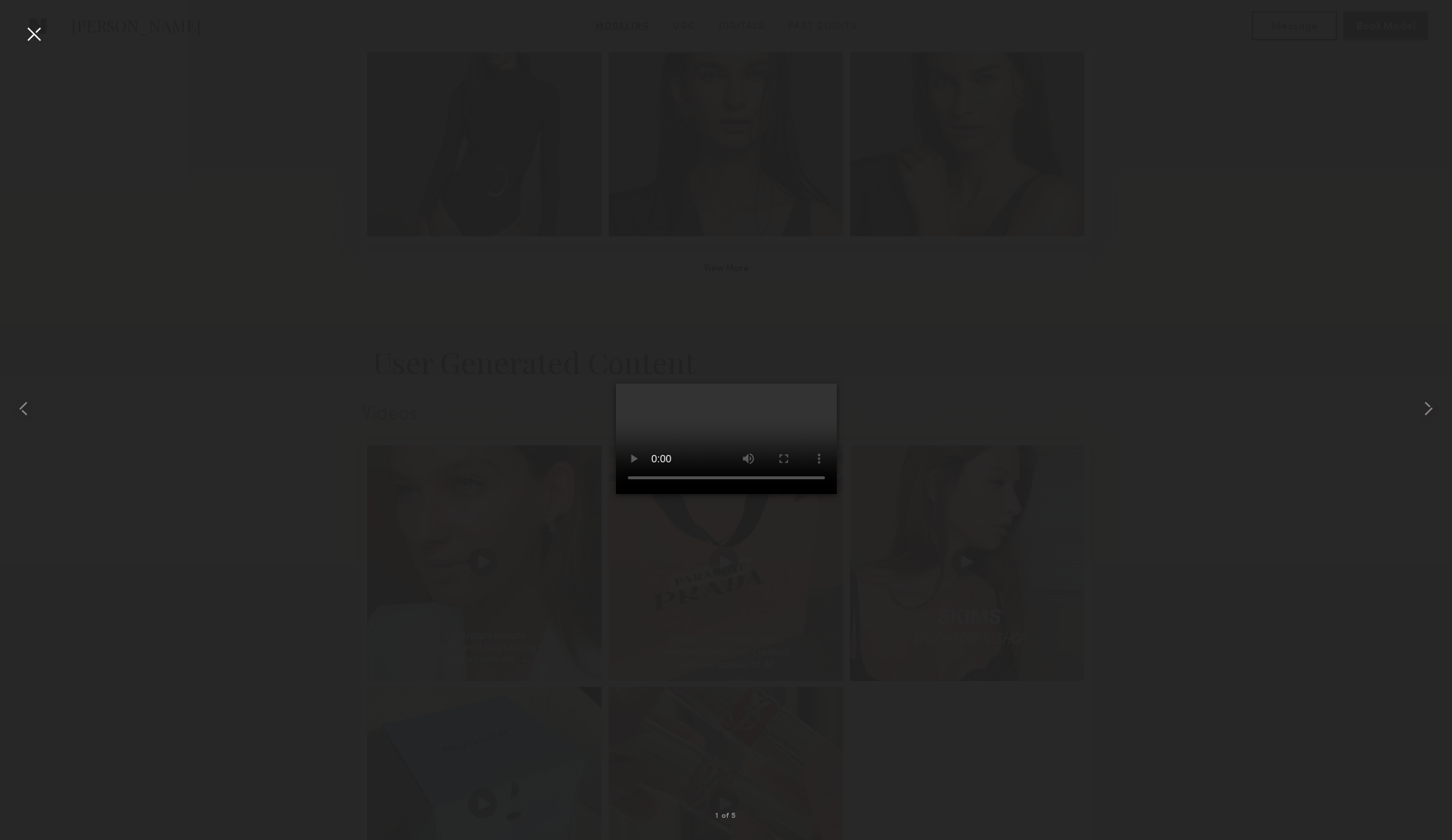
click at [33, 33] on div at bounding box center [34, 34] width 24 height 24
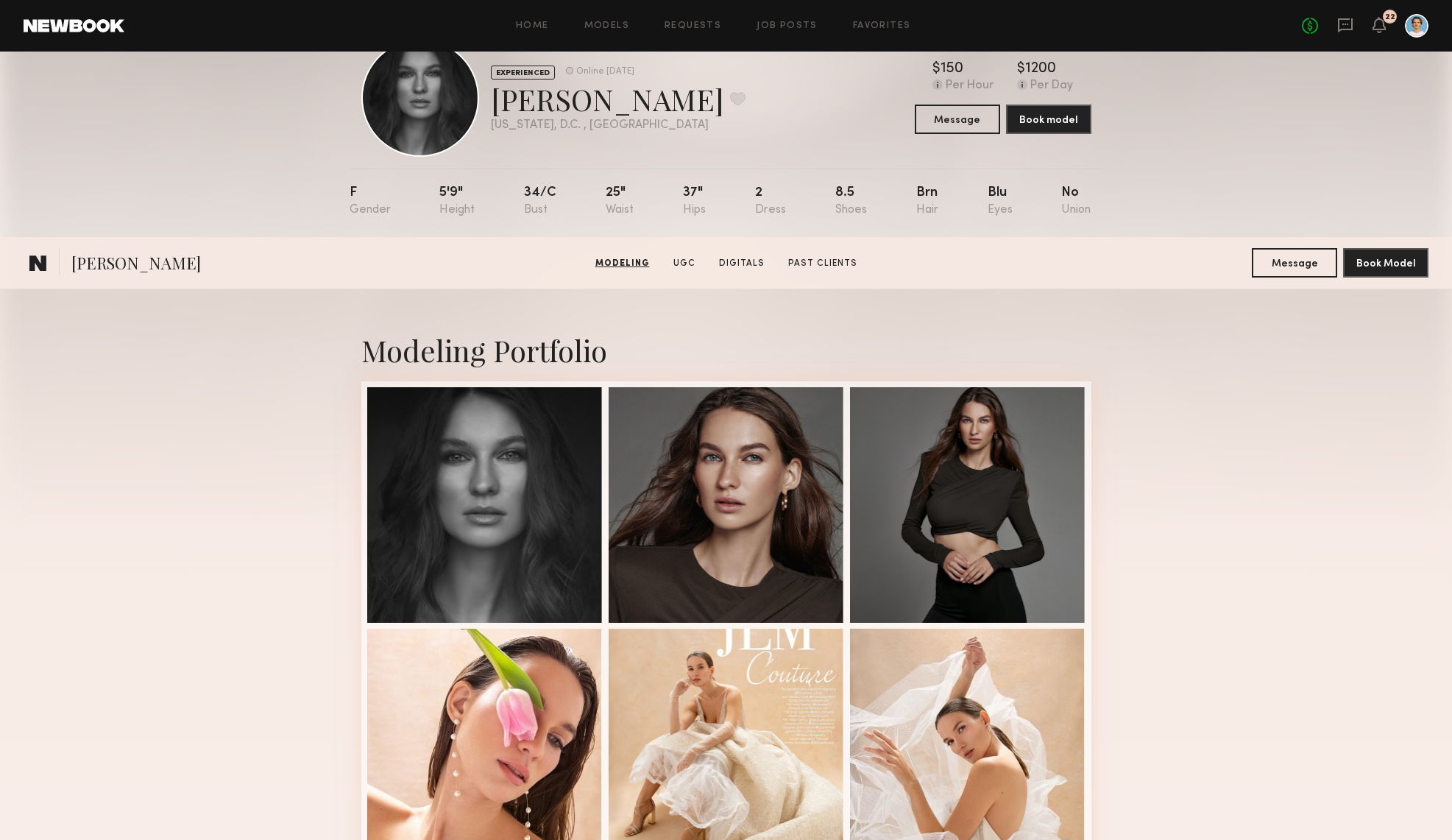
scroll to position [0, 0]
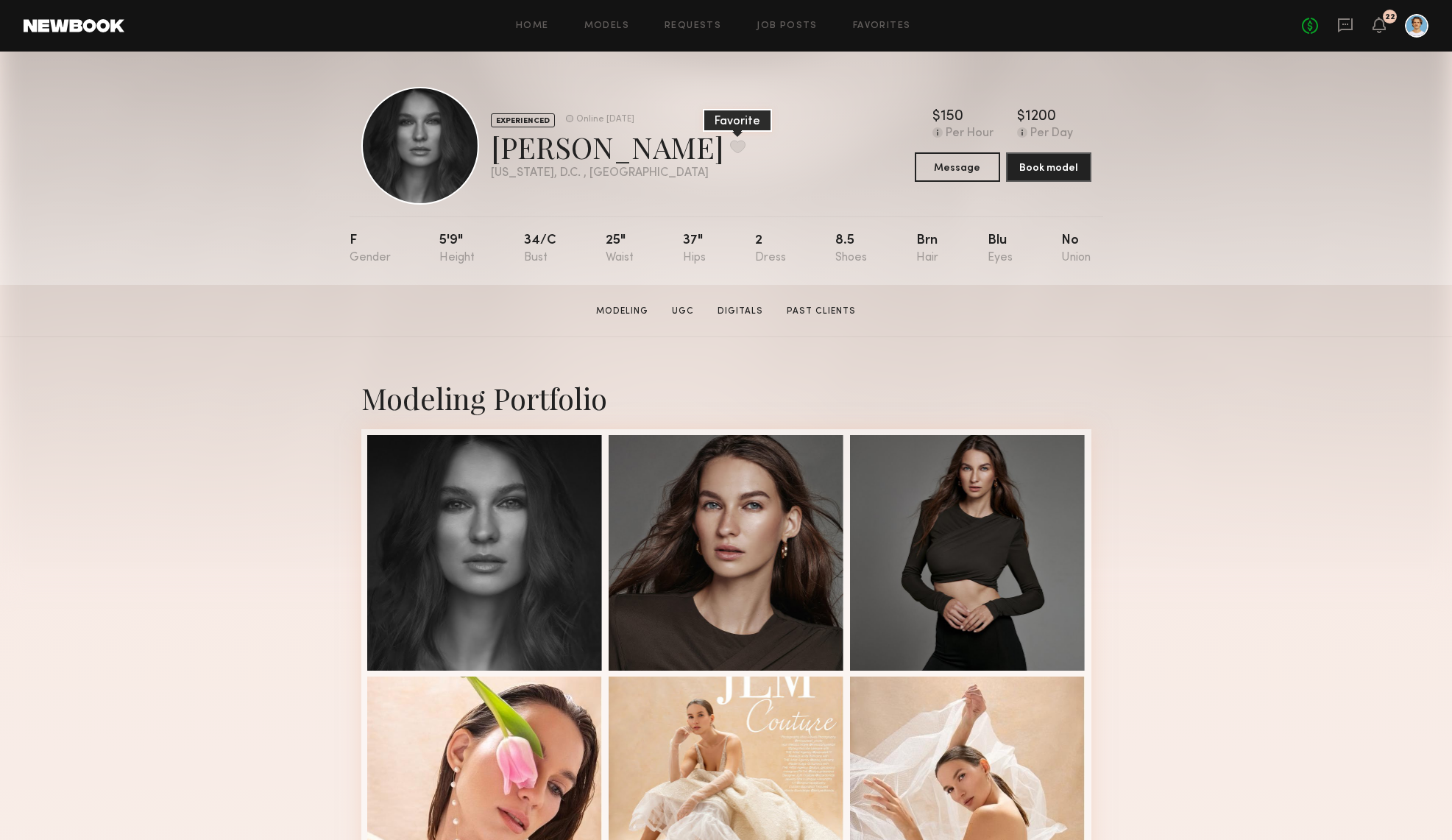
click at [730, 151] on button at bounding box center [737, 146] width 15 height 13
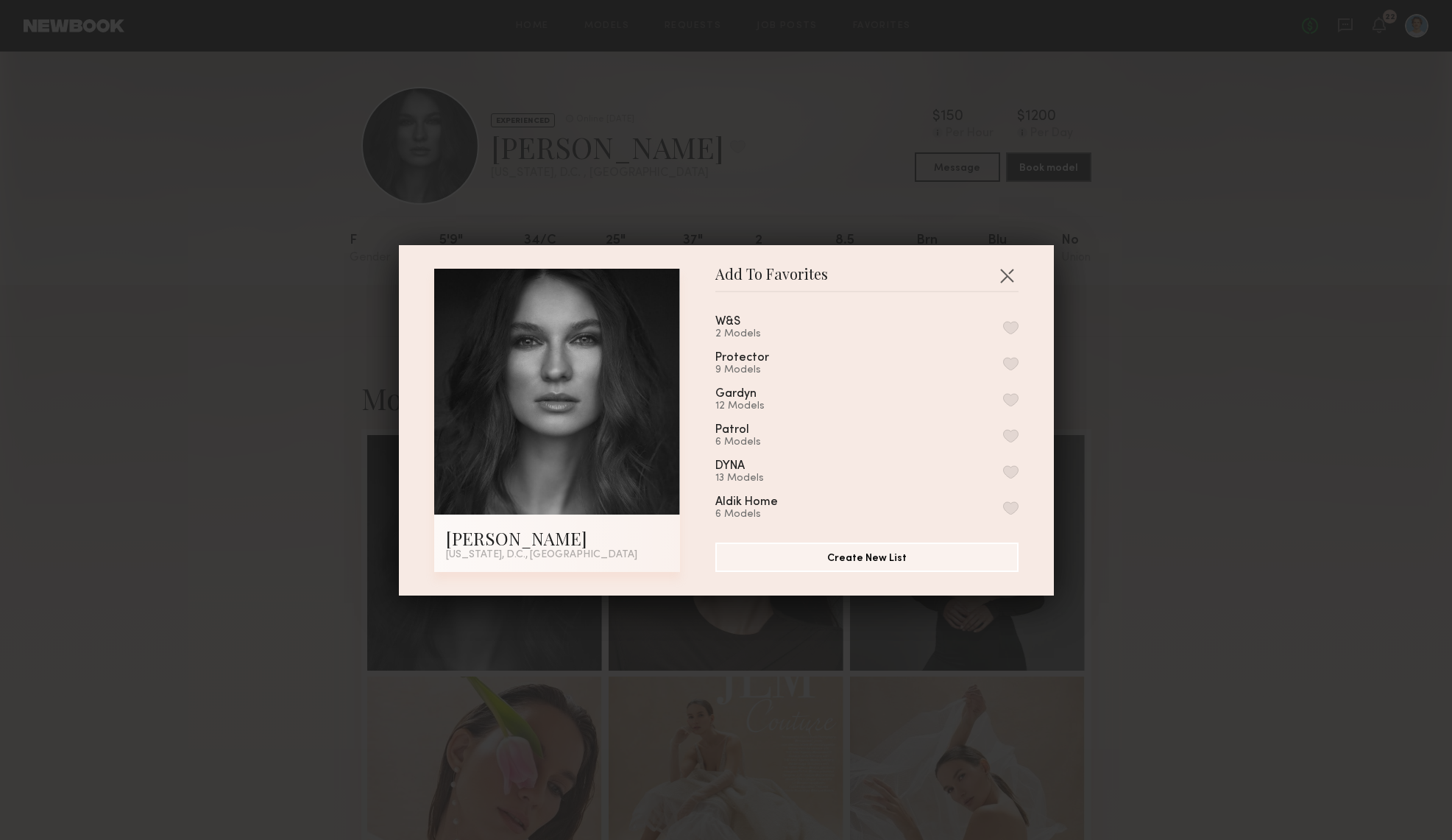
click at [1014, 401] on button "button" at bounding box center [1011, 400] width 15 height 13
click at [1009, 272] on button "button" at bounding box center [1006, 275] width 24 height 24
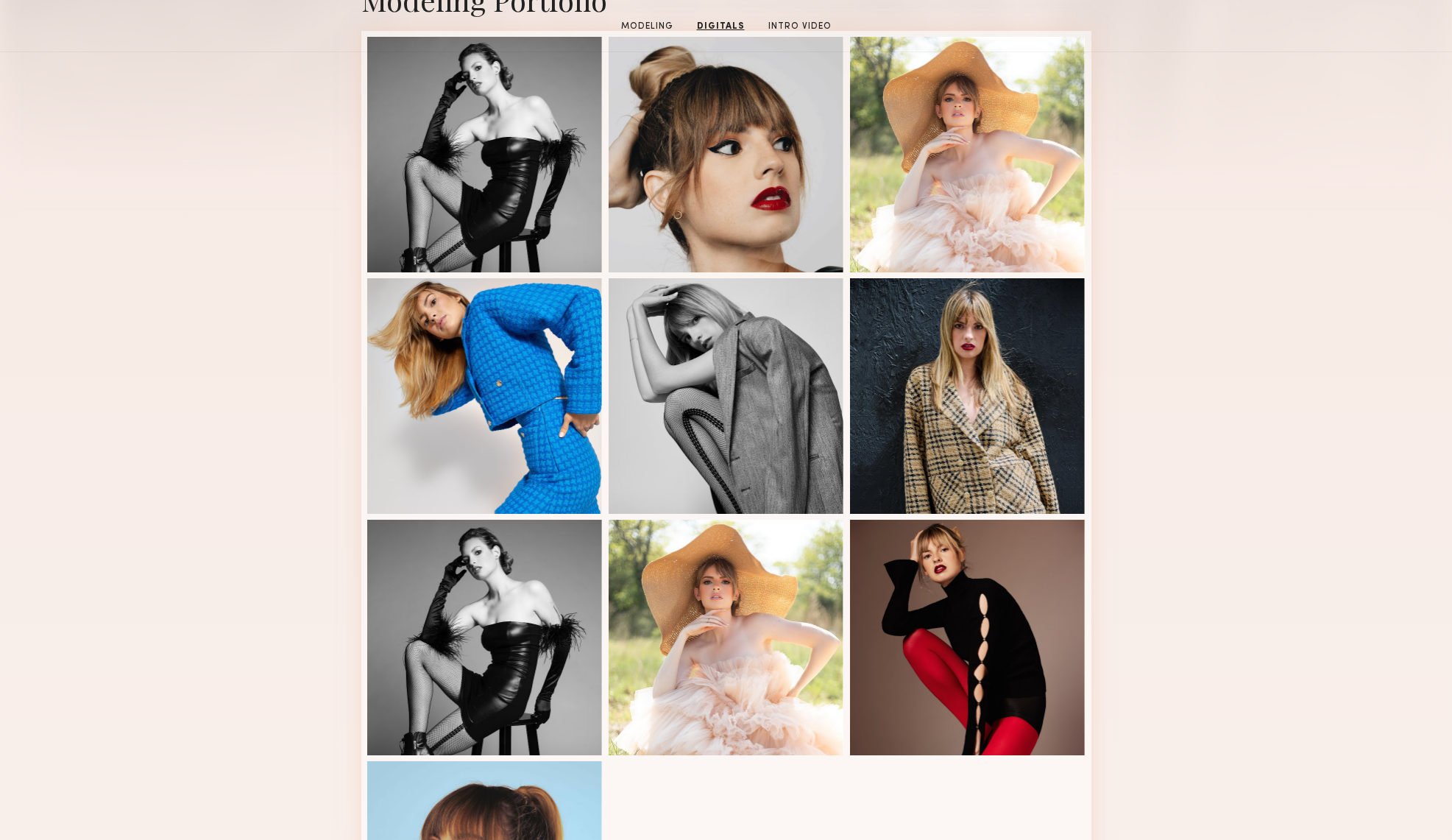
scroll to position [150, 0]
